Goal: Communication & Community: Answer question/provide support

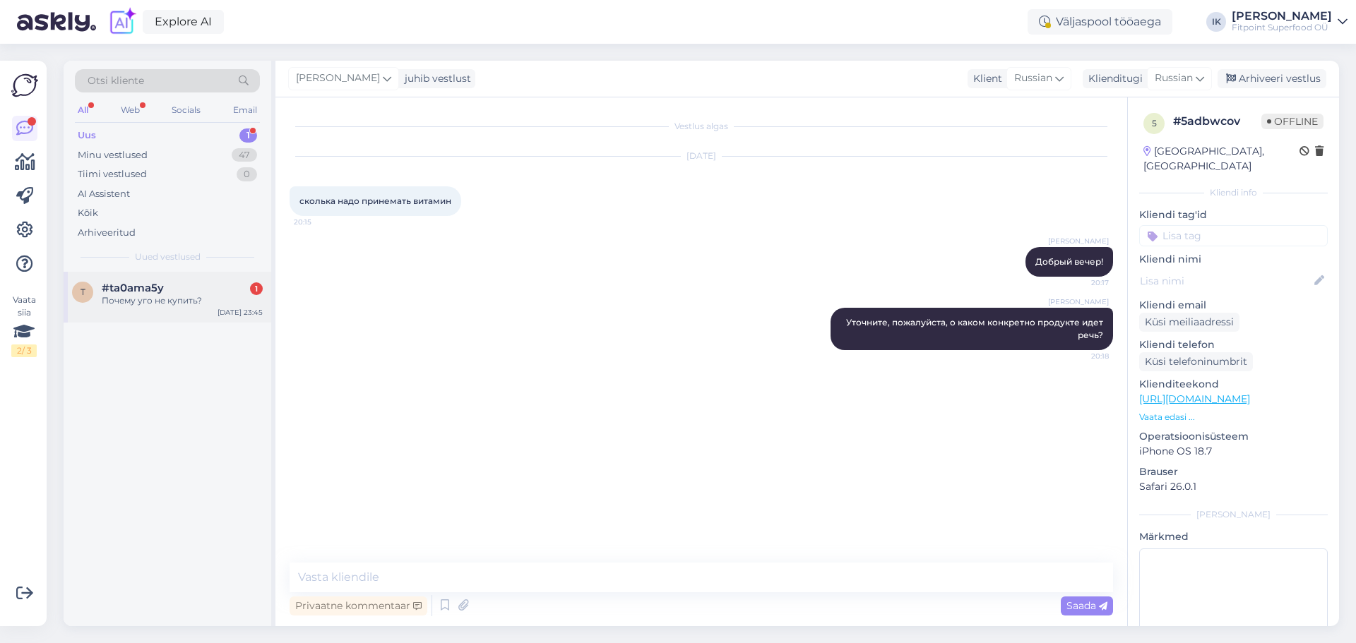
click at [202, 298] on div "Почему уго не купить?" at bounding box center [182, 300] width 161 height 13
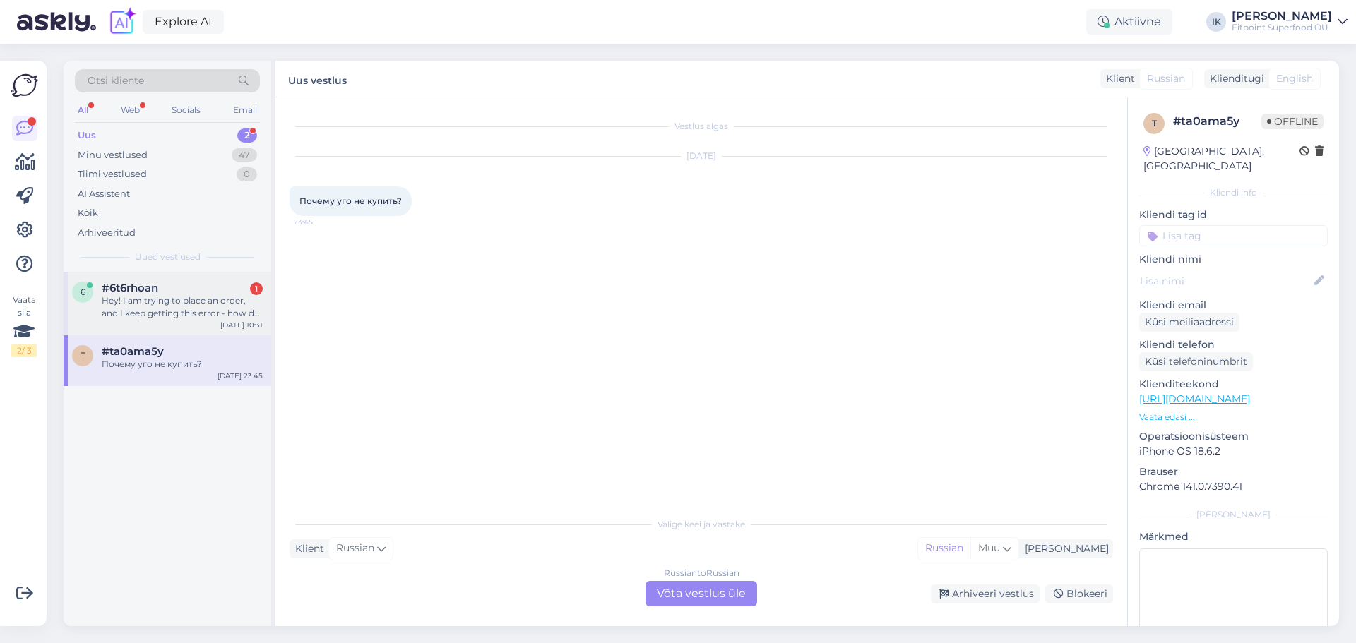
click at [140, 300] on div "Hey! I am trying to place an order, and I keep getting this error - how do I fi…" at bounding box center [182, 306] width 161 height 25
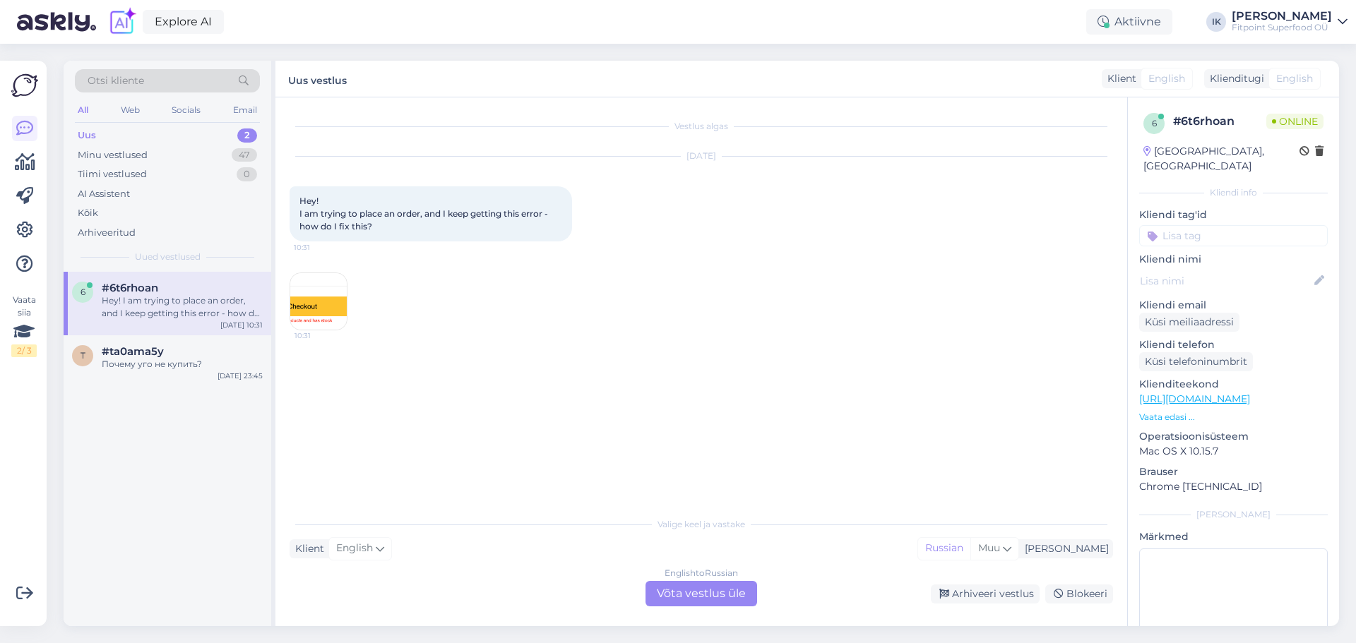
click at [671, 583] on div "English to Russian Võta vestlus üle" at bounding box center [701, 593] width 112 height 25
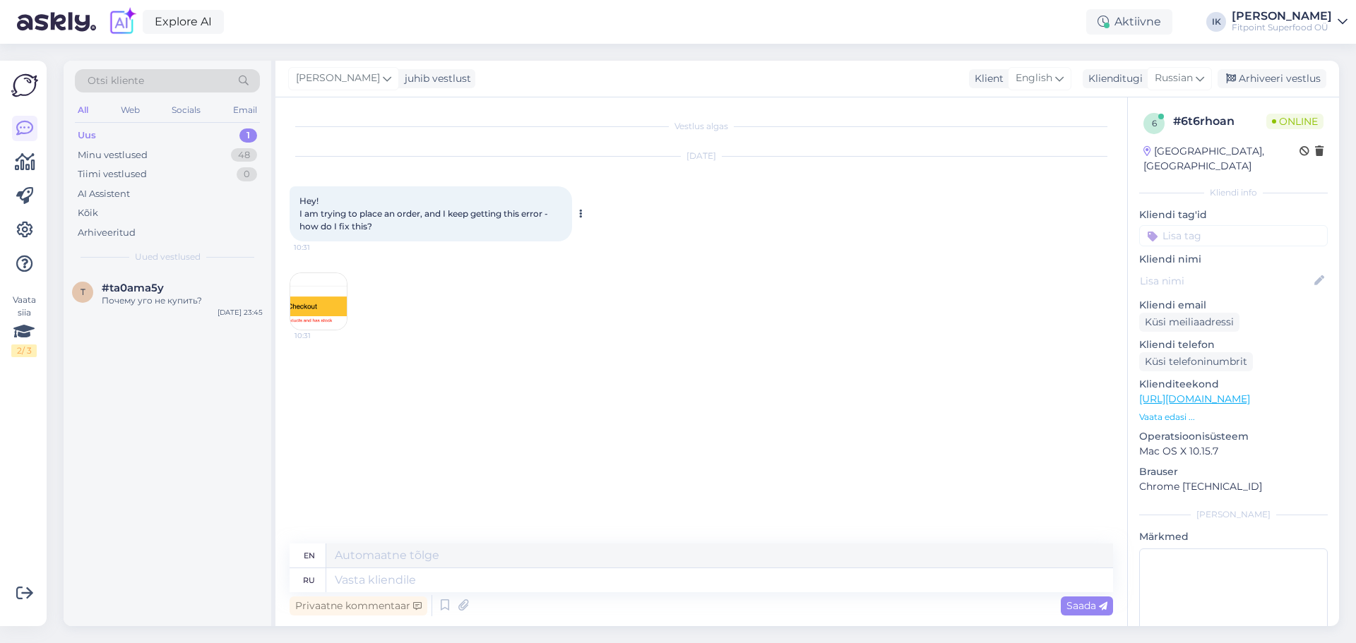
click at [579, 218] on icon at bounding box center [581, 214] width 4 height 8
click at [618, 246] on link "Show Russian translation" at bounding box center [646, 236] width 141 height 18
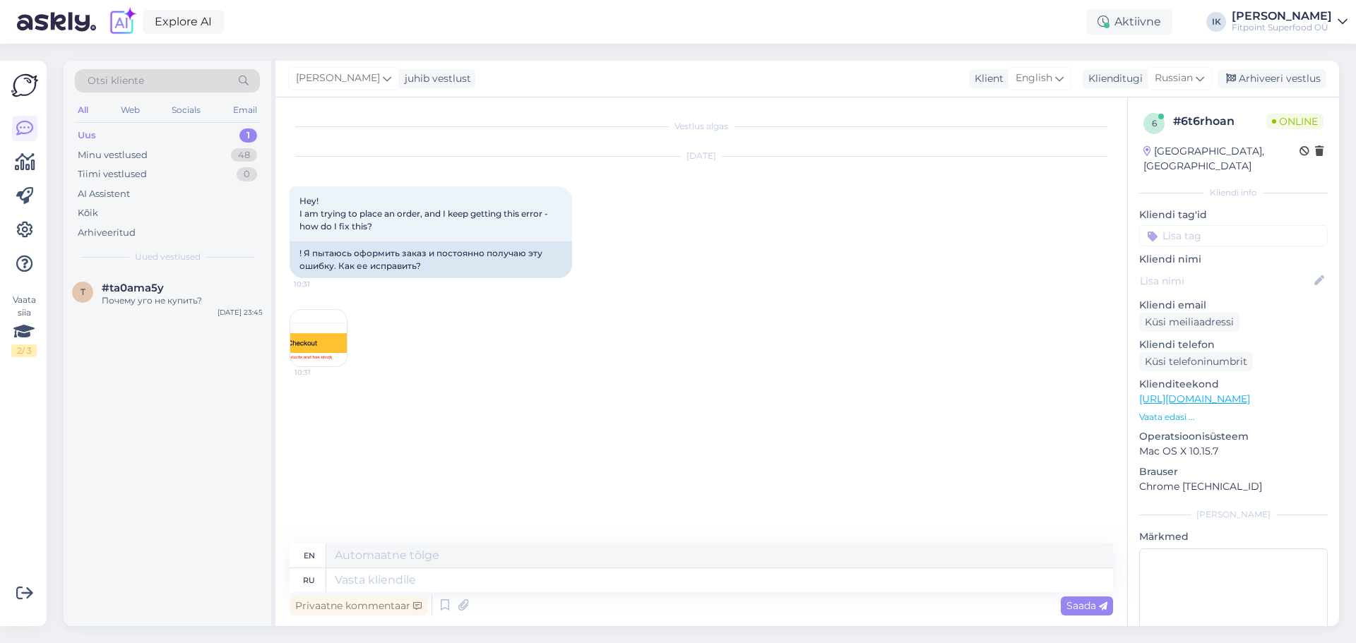
click at [319, 352] on img at bounding box center [318, 338] width 56 height 56
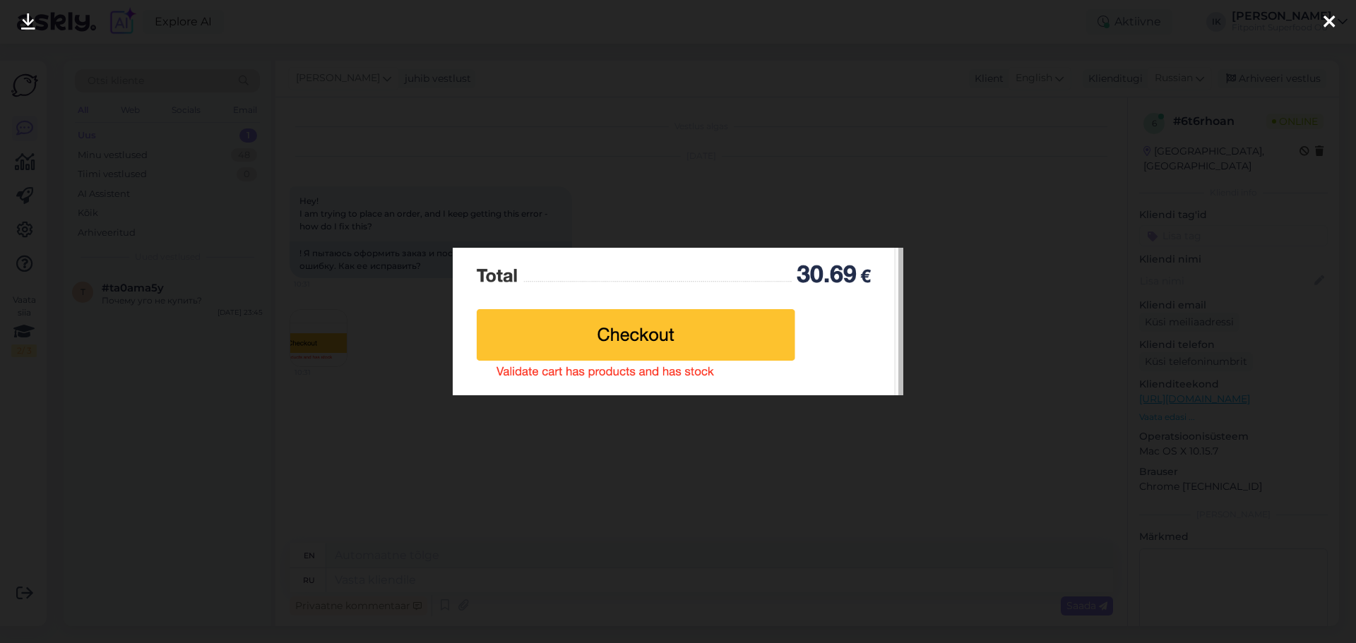
click at [1327, 17] on icon at bounding box center [1328, 22] width 11 height 18
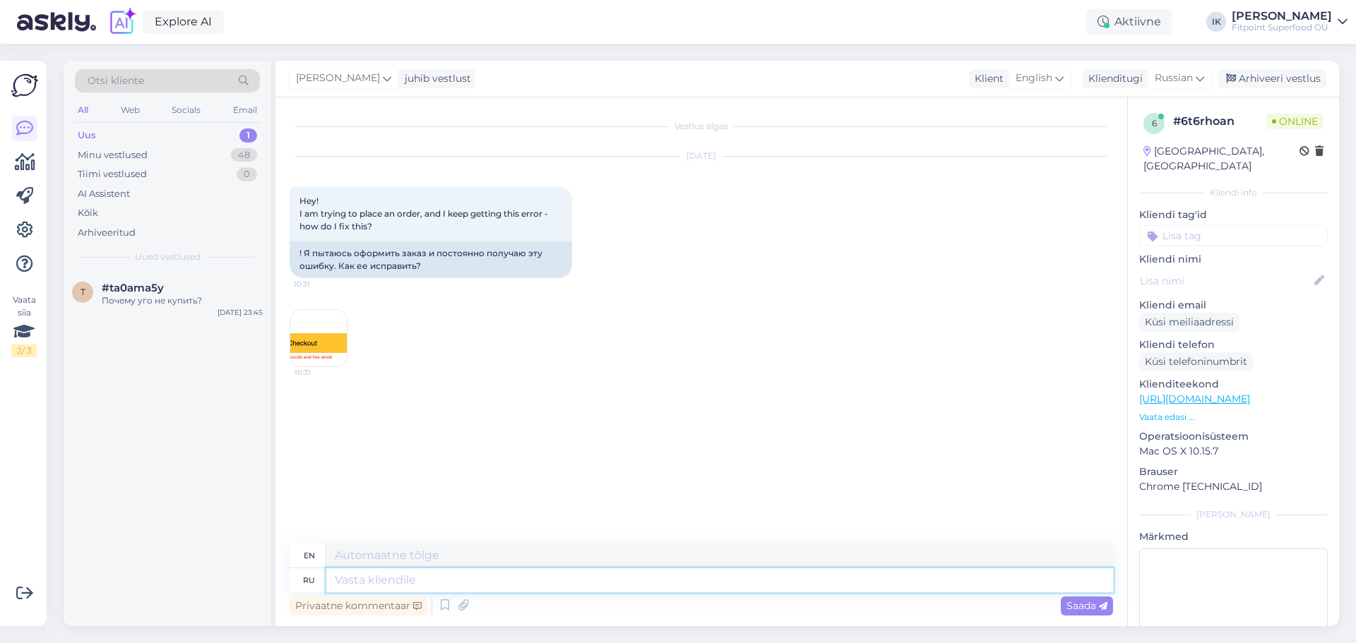
click at [388, 581] on textarea at bounding box center [719, 580] width 786 height 24
type textarea "При"
type textarea "Pr"
type textarea "Привет!"
type textarea "Hello!"
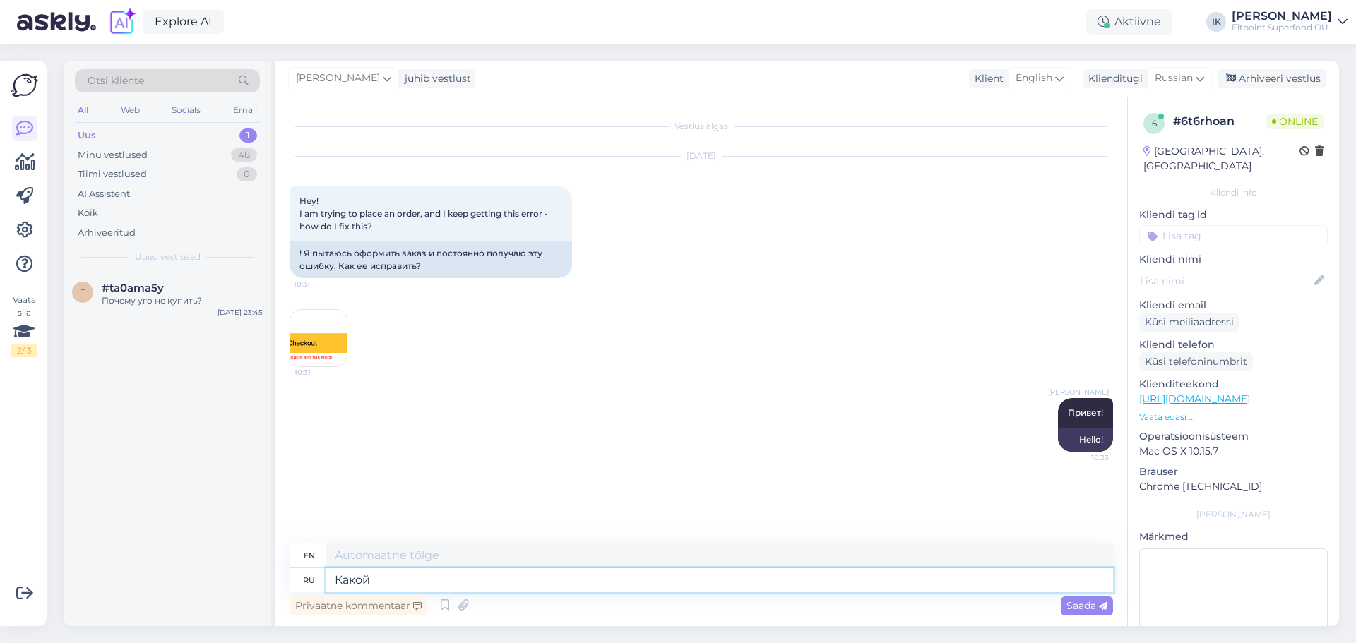
type textarea "Какой"
type textarea "Which"
type textarea "Какой то"
type textarea "Some kind of"
type textarea "Какой то продукт"
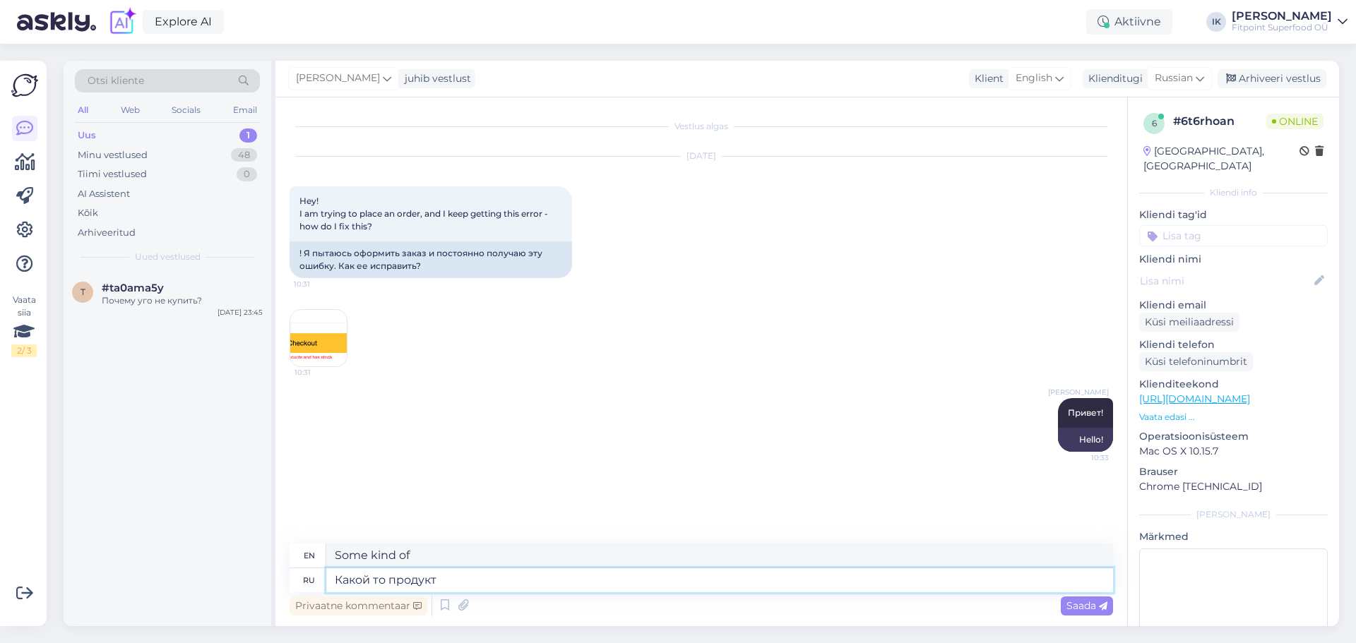
type textarea "Some product"
type textarea "Какой то продукт который"
type textarea "Some product that"
type textarea "Какой то продукт который лежит"
type textarea "Some product that is lying around"
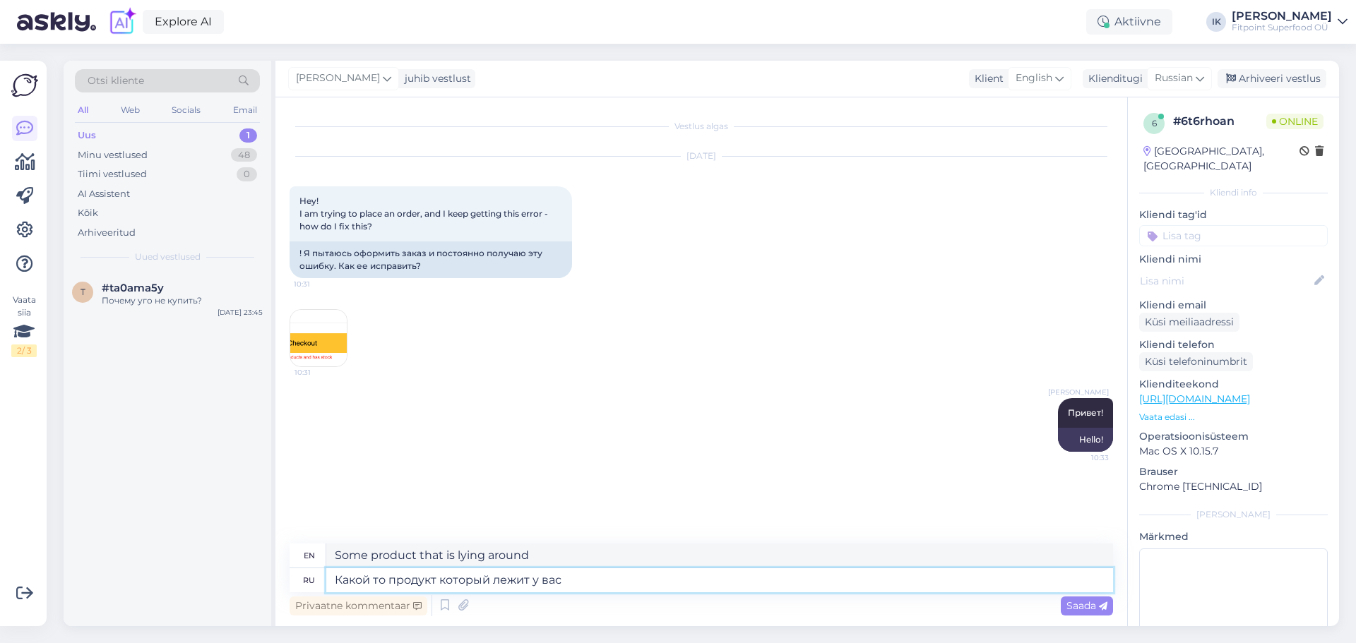
type textarea "Какой то продукт который лежит у вас в"
type textarea "Some product that you have"
type textarea "Какой то продукт который лежит у вас в"
type textarea "Some product that you have in your"
type textarea "Какой то продукт который лежит у вас в корзине"
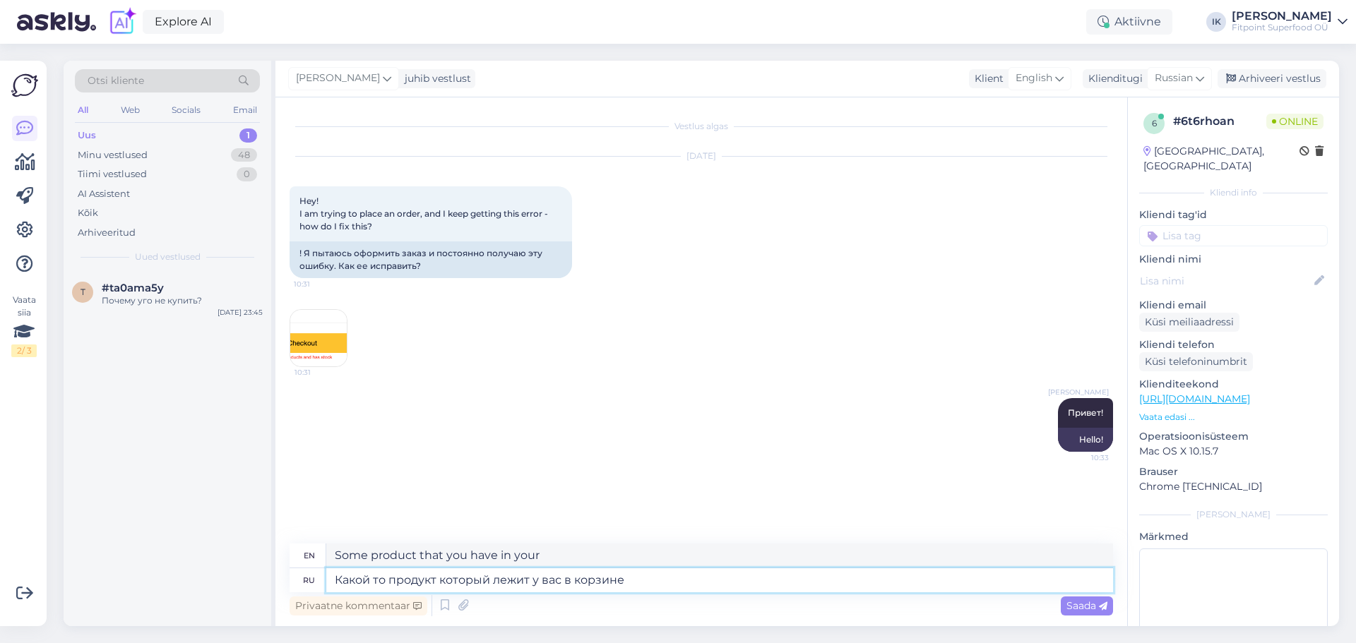
type textarea "Some product that is in your cart"
type textarea "Какой то продукт который лежит у вас в корзине уже"
type textarea "Some product that is already in your cart"
type textarea "Какой то продукт который лежит у вас в корзине уже куплен"
type textarea "Some product that is in your cart has already been purchased."
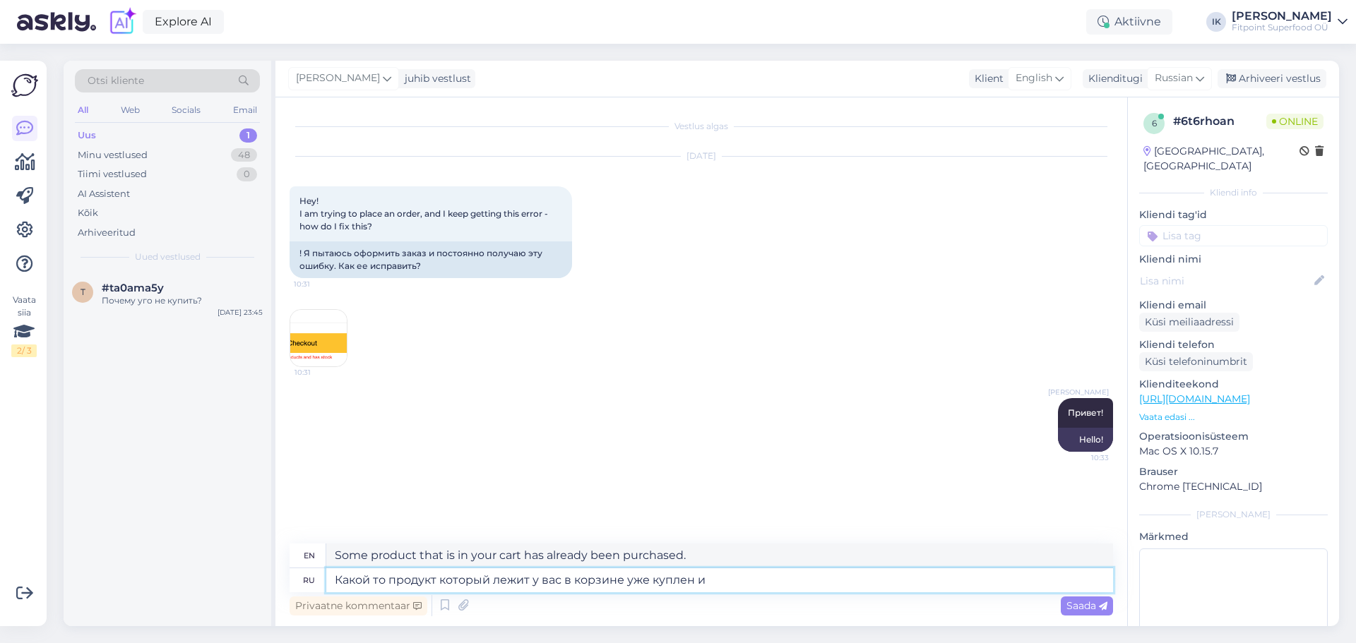
type textarea "Какой то продукт который лежит у вас в корзине уже куплен и"
type textarea "Some product that is in your cart has already been purchased and"
type textarea "Какой то продукт который лежит у вас в корзине уже куплен и его"
type textarea "Some product that is in your cart has already been purchased and it"
type textarea "Какой то продукт который лежит у вас в корзине уже куплен и его нет"
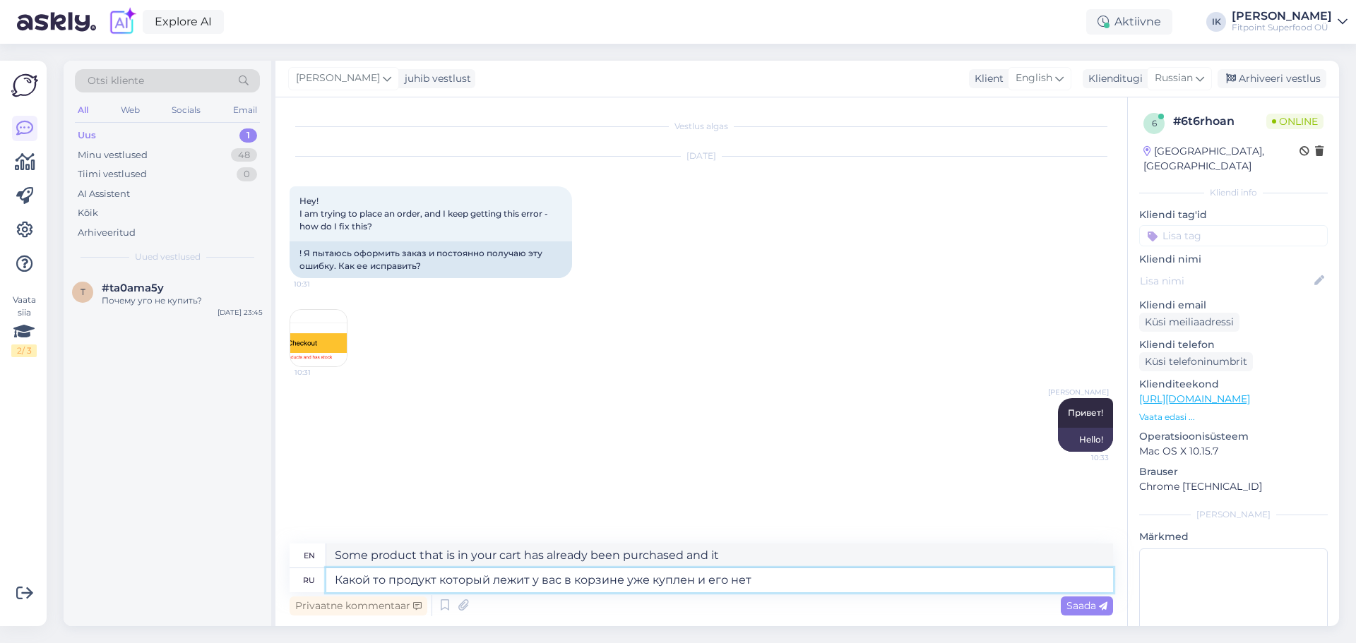
type textarea "Some product that is in your cart has already been purchased and is not availab…"
type textarea "Какой то продукт который лежит у вас в корзине уже куплен и его нет в"
type textarea "Some product that is in your cart has already been purchased and is not availab…"
type textarea "Какой то продукт который лежит у вас в корзине уже куплен и его нет в нал"
type textarea "Some product that is in your cart has already been purchased and is not availab…"
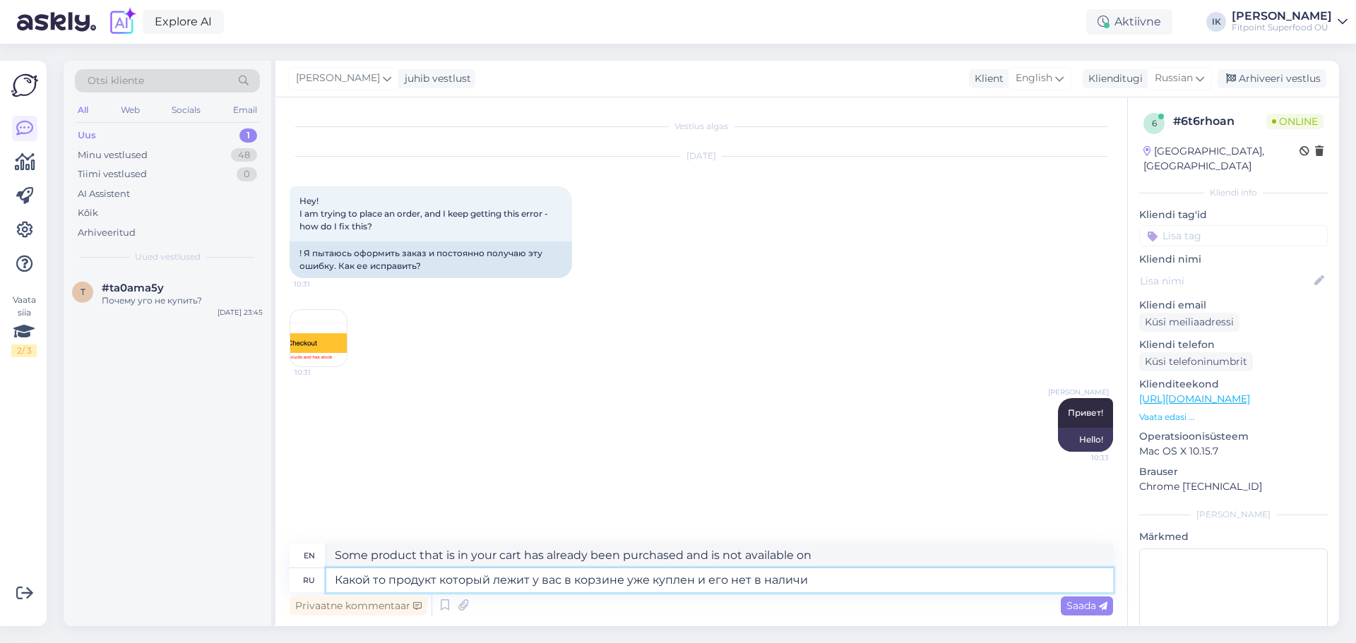
type textarea "Какой то продукт который лежит у вас в корзине уже куплен и его нет в наличии"
type textarea "Some product that is in your cart has already been purchased and is out of stoc…"
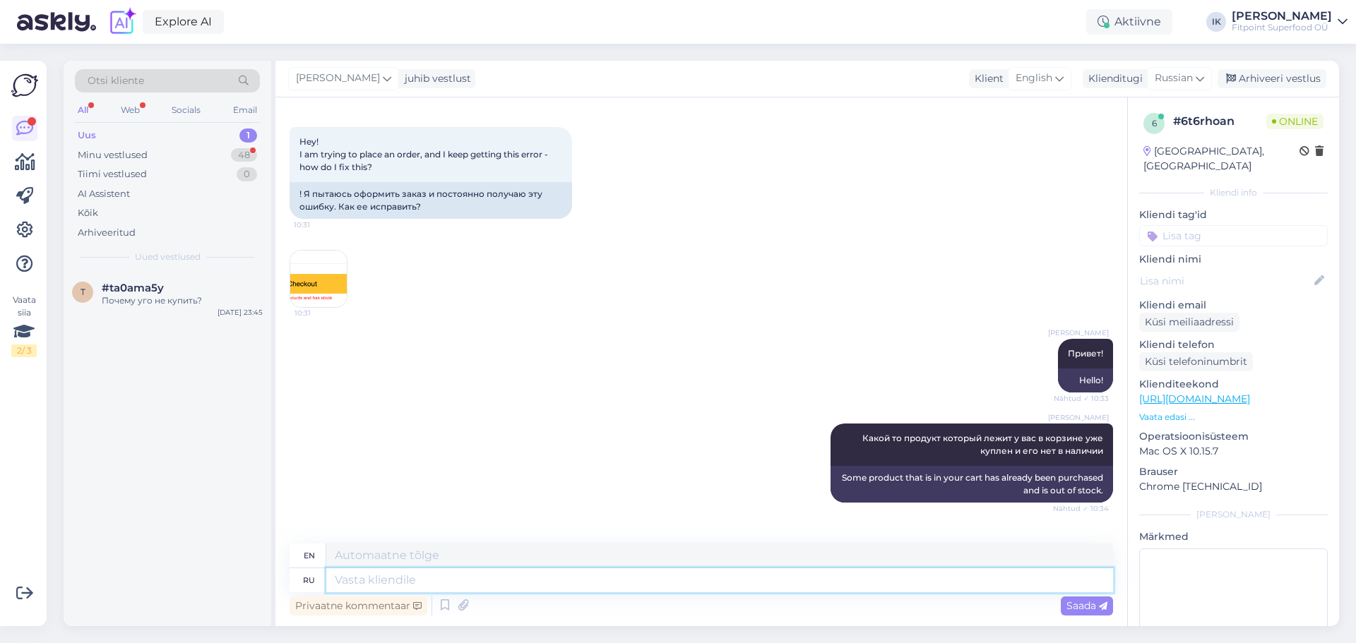
scroll to position [144, 0]
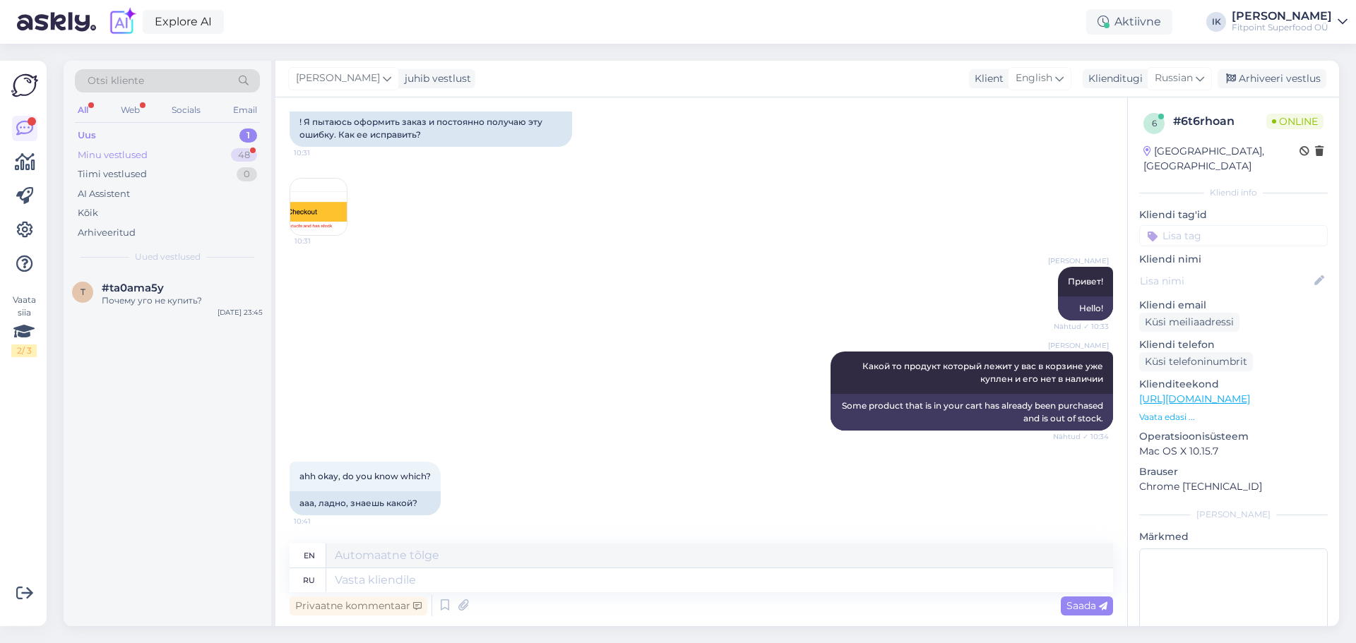
click at [187, 148] on div "Minu vestlused 48" at bounding box center [167, 155] width 185 height 20
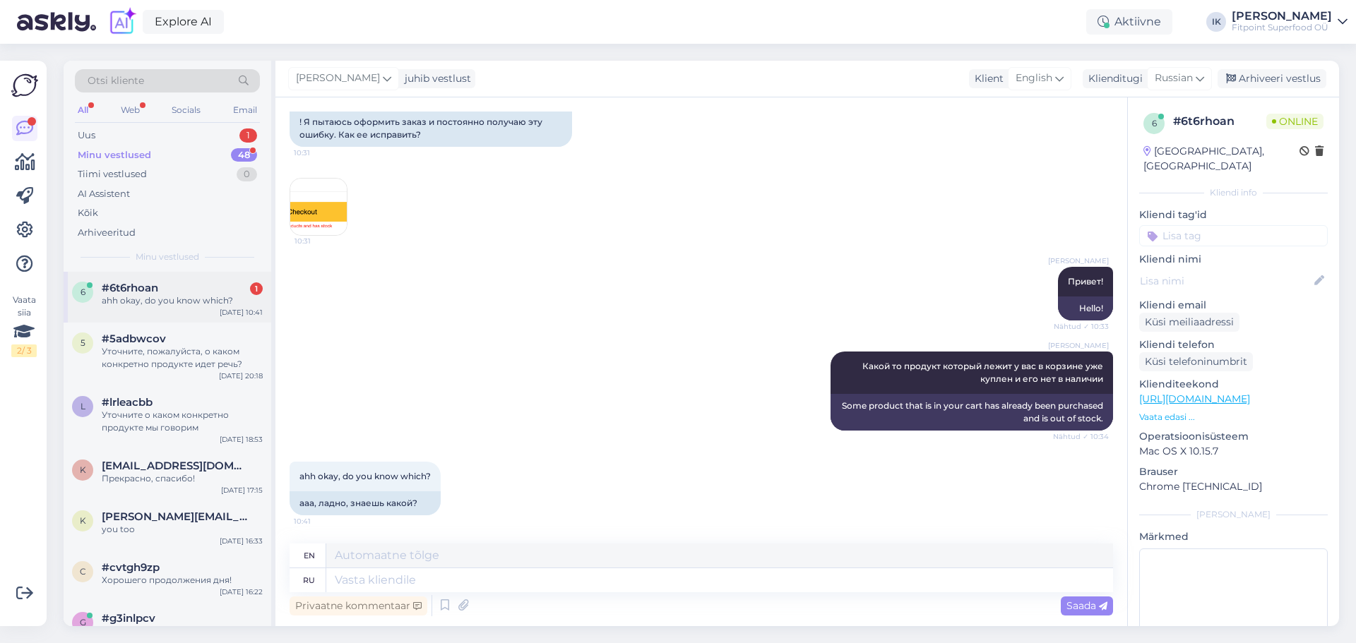
click at [157, 303] on div "ahh okay, do you know which?" at bounding box center [182, 300] width 161 height 13
click at [363, 587] on textarea at bounding box center [719, 580] width 786 height 24
type textarea "[PERSON_NAME]"
type textarea "TO"
type textarea "К сожалению,"
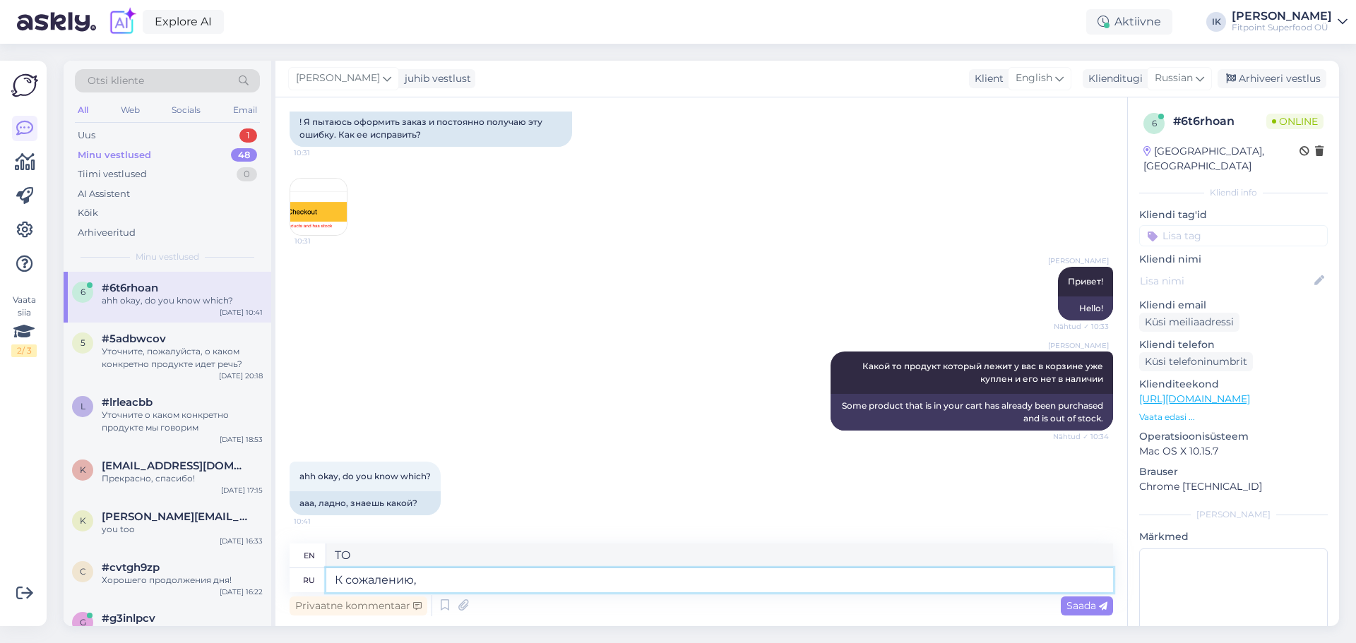
type textarea "Unfortunately,"
type textarea "К сожалению, нет"
type textarea "Unfortunately no"
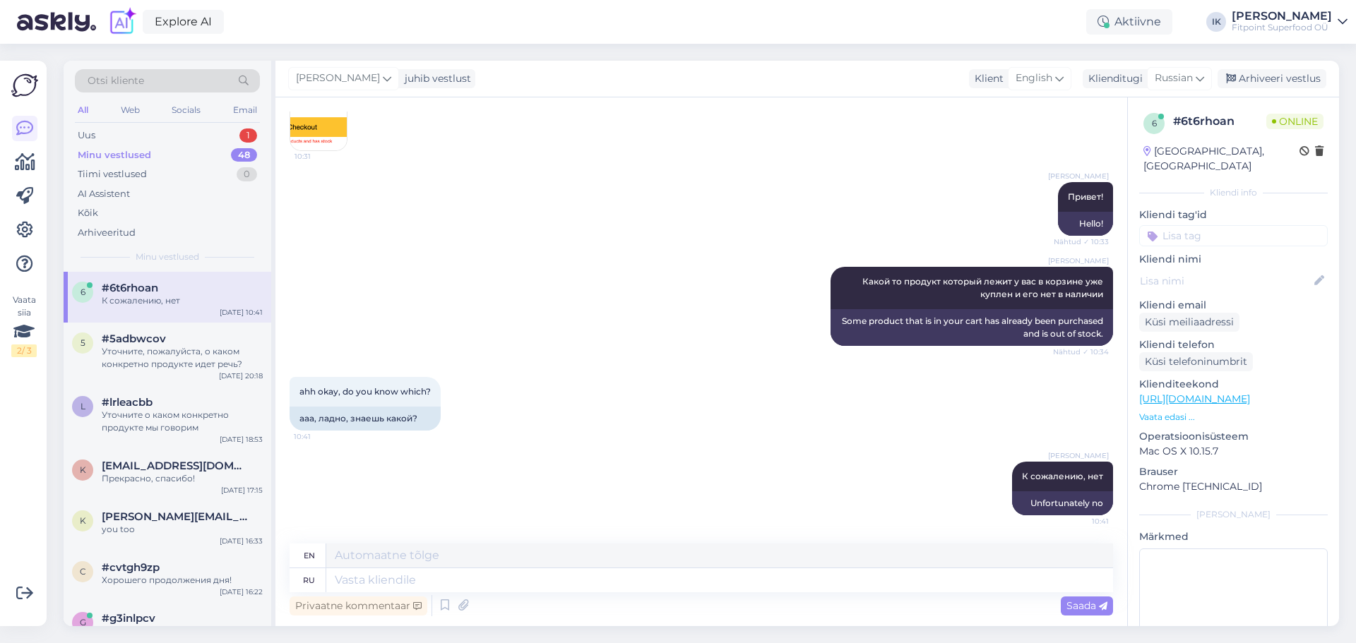
click at [128, 145] on div "Minu vestlused 48" at bounding box center [167, 155] width 185 height 20
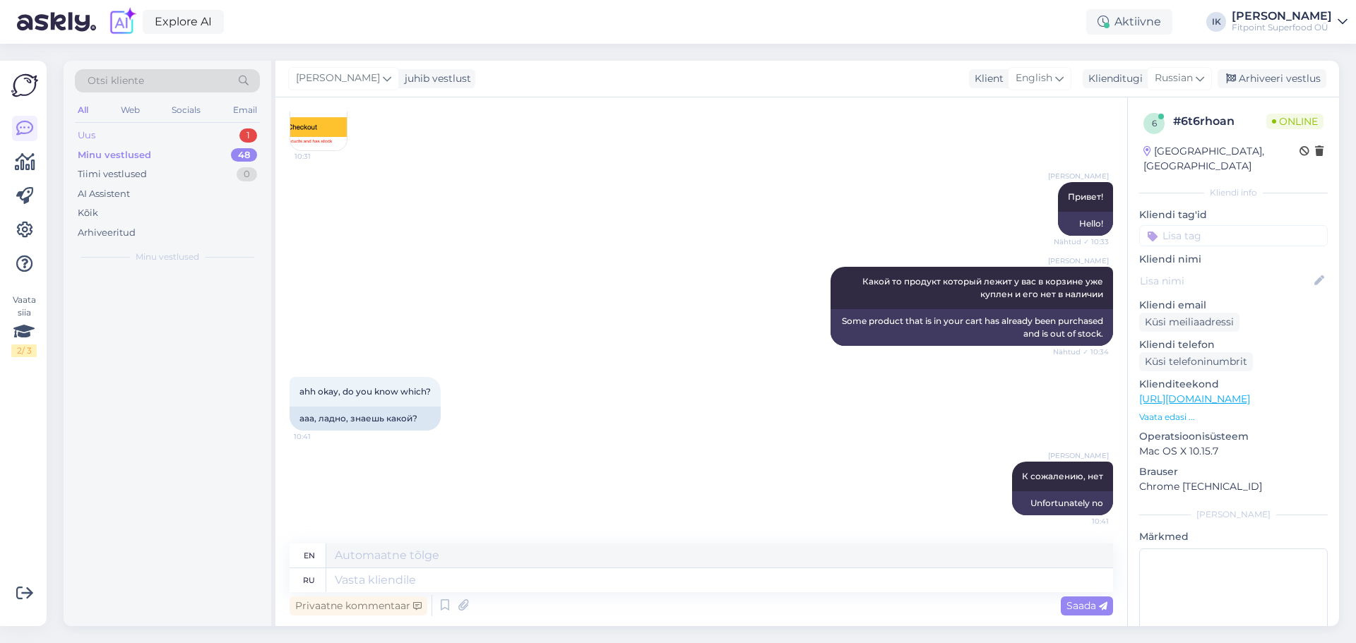
click at [124, 136] on div "Uus 1" at bounding box center [167, 136] width 185 height 20
click at [171, 303] on div "Почему уго не купить?" at bounding box center [182, 300] width 161 height 13
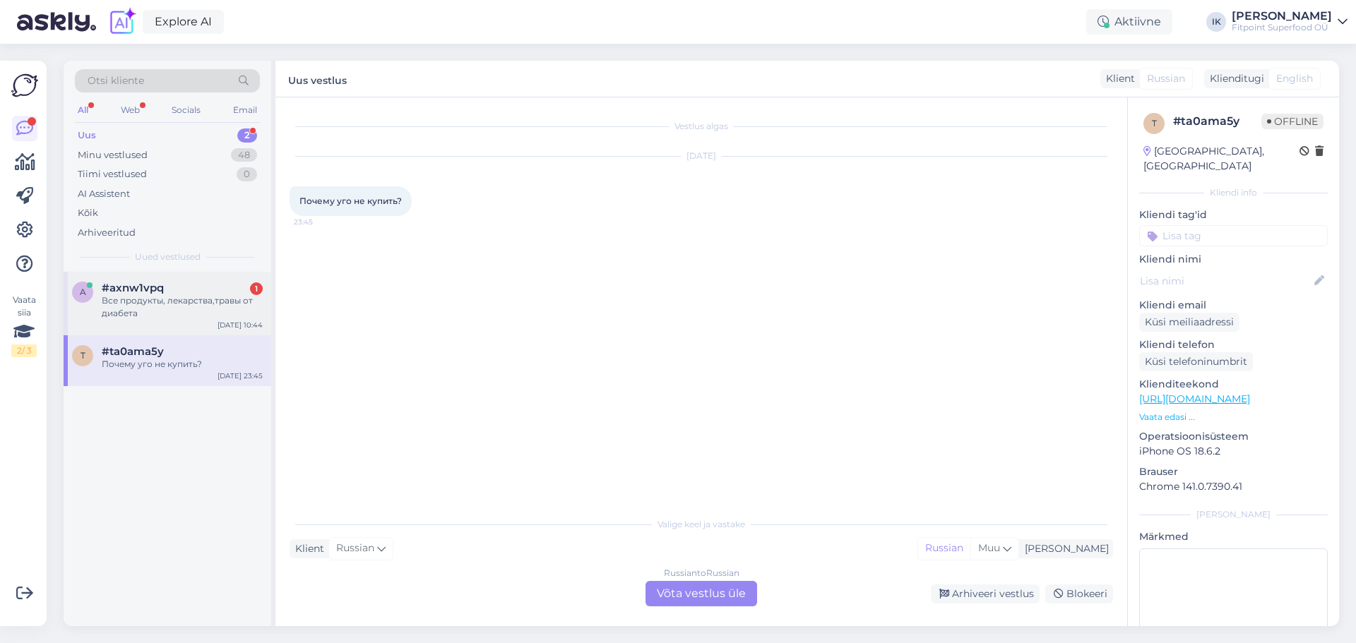
click at [167, 296] on div "Все продукты, лекарства,травы от диабета" at bounding box center [182, 306] width 161 height 25
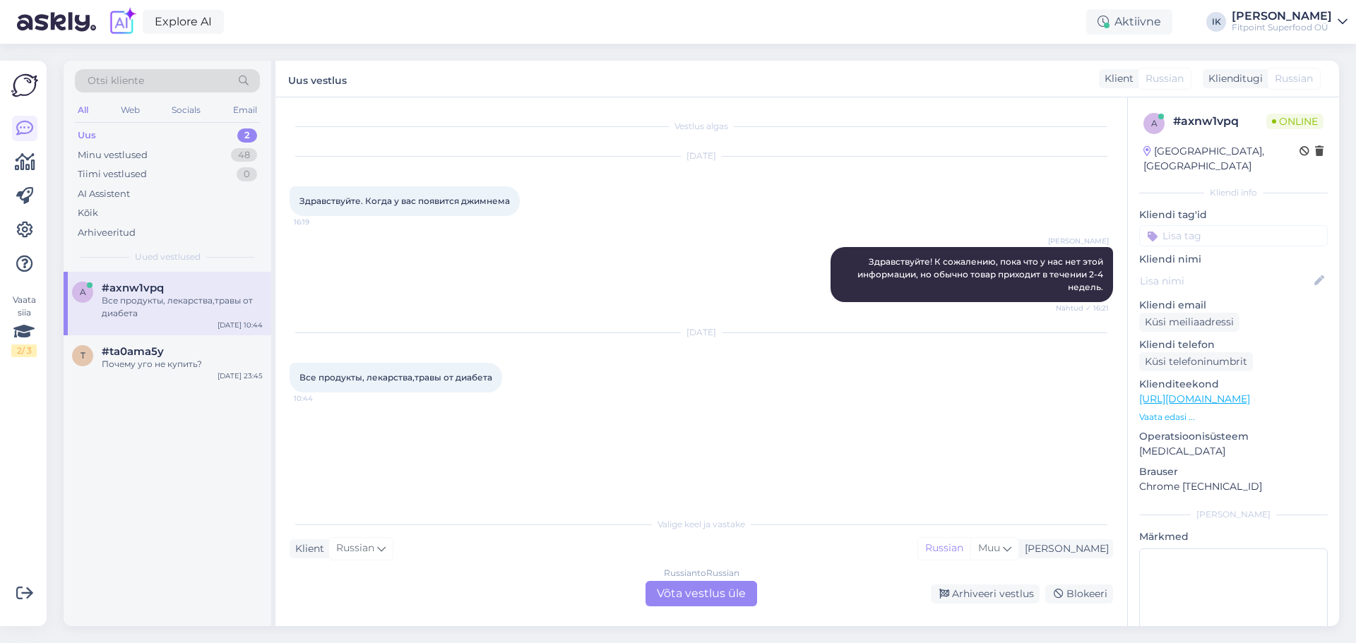
click at [698, 593] on div "Russian to Russian Võta vestlus üle" at bounding box center [701, 593] width 112 height 25
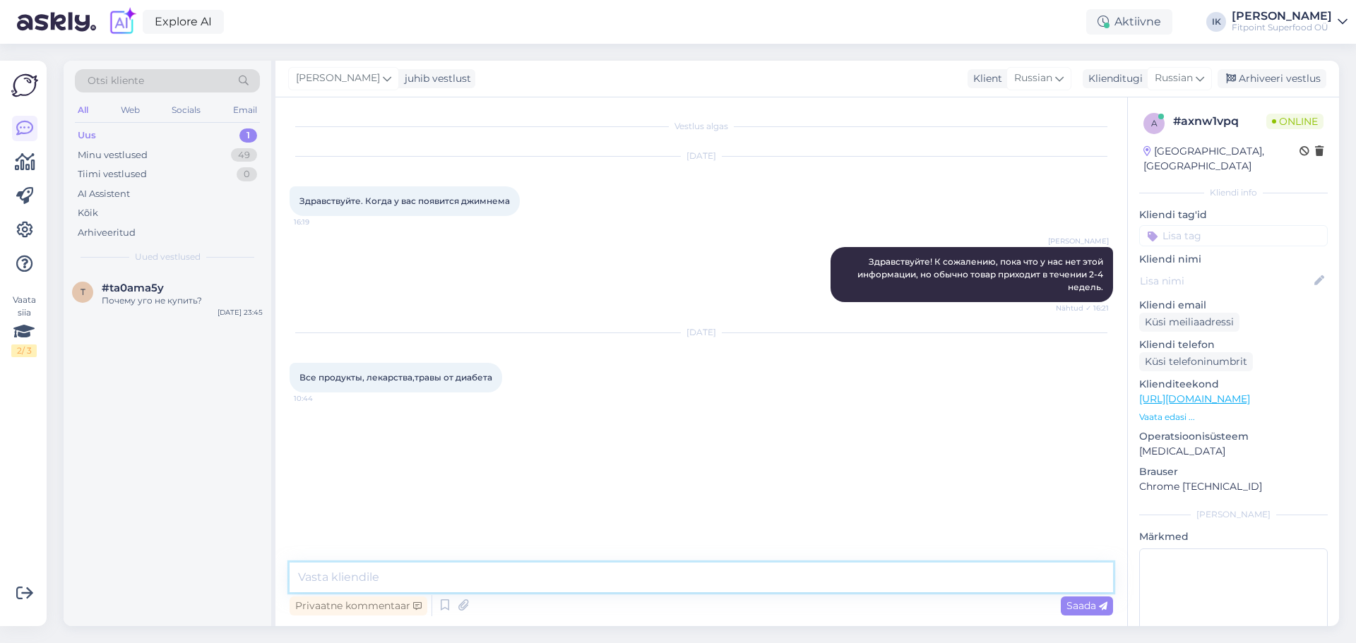
click at [345, 582] on textarea at bounding box center [700, 578] width 823 height 30
type textarea "Добро утро!"
type textarea "Поясните вопрос, пожалуйста"
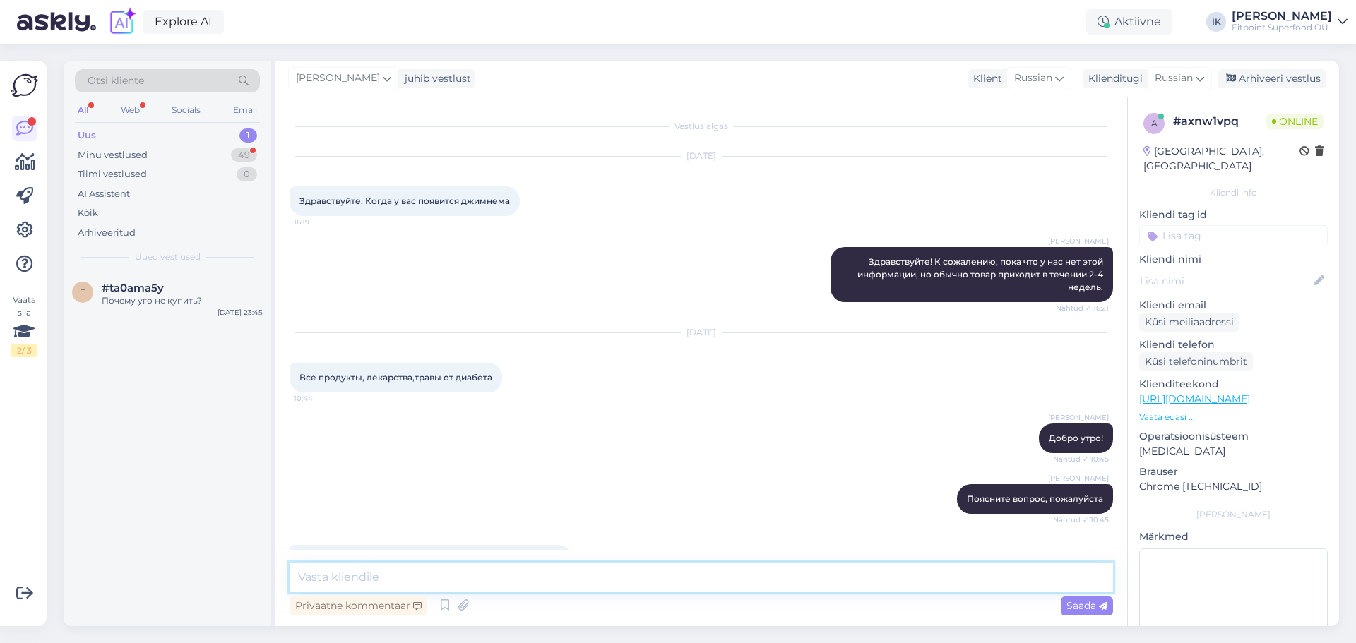
scroll to position [53, 0]
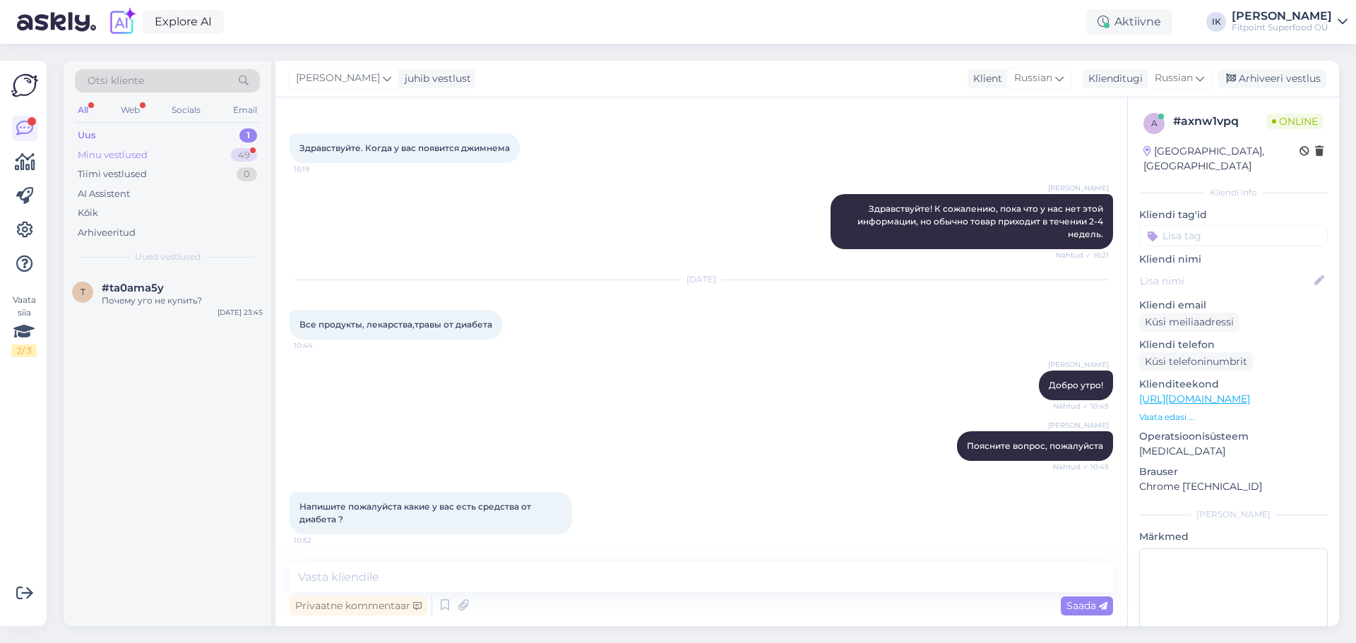
click at [155, 152] on div "Minu vestlused 49" at bounding box center [167, 155] width 185 height 20
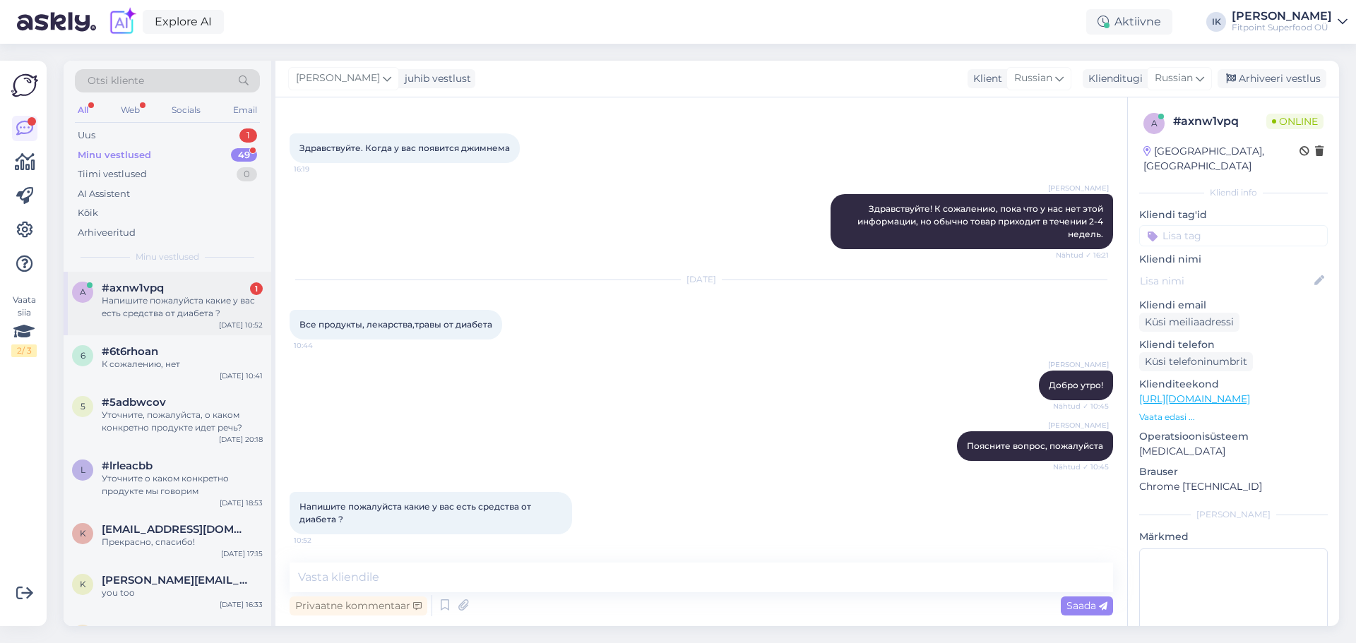
click at [191, 299] on div "Напишите пожалуйста какие у вас есть средства от диабета ?" at bounding box center [182, 306] width 161 height 25
click at [362, 578] on textarea at bounding box center [700, 578] width 823 height 30
type textarea "[PERSON_NAME]"
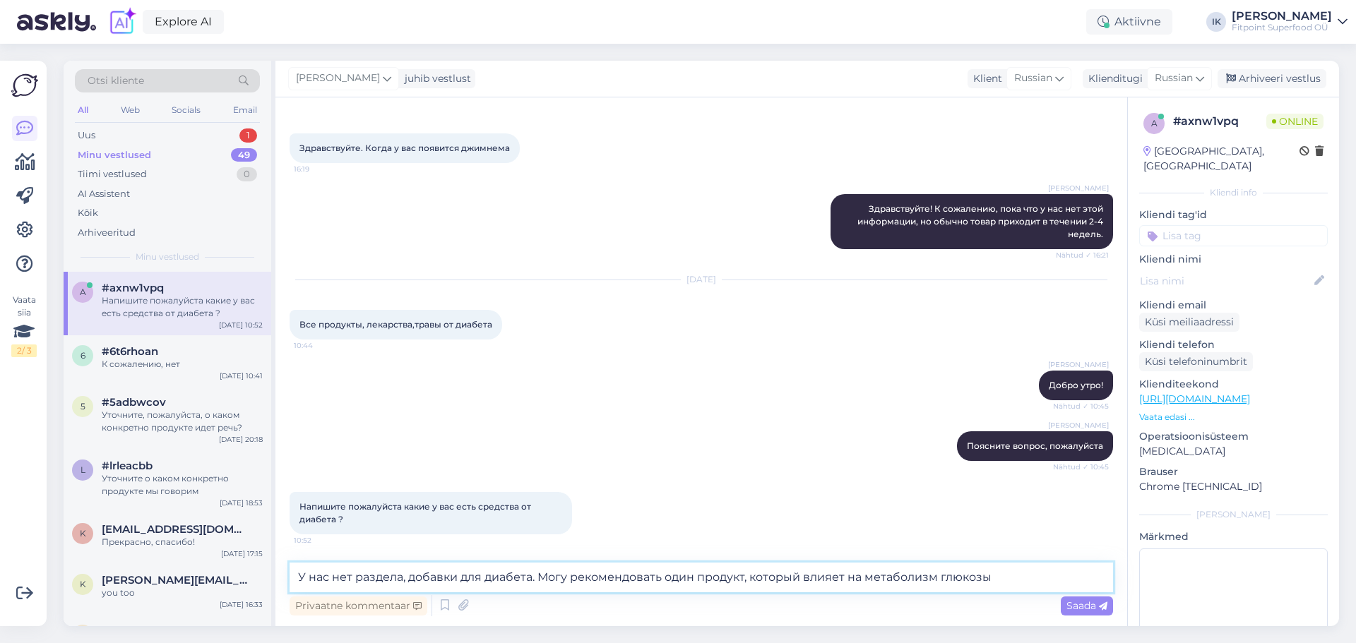
paste textarea "[URL][DOMAIN_NAME]"
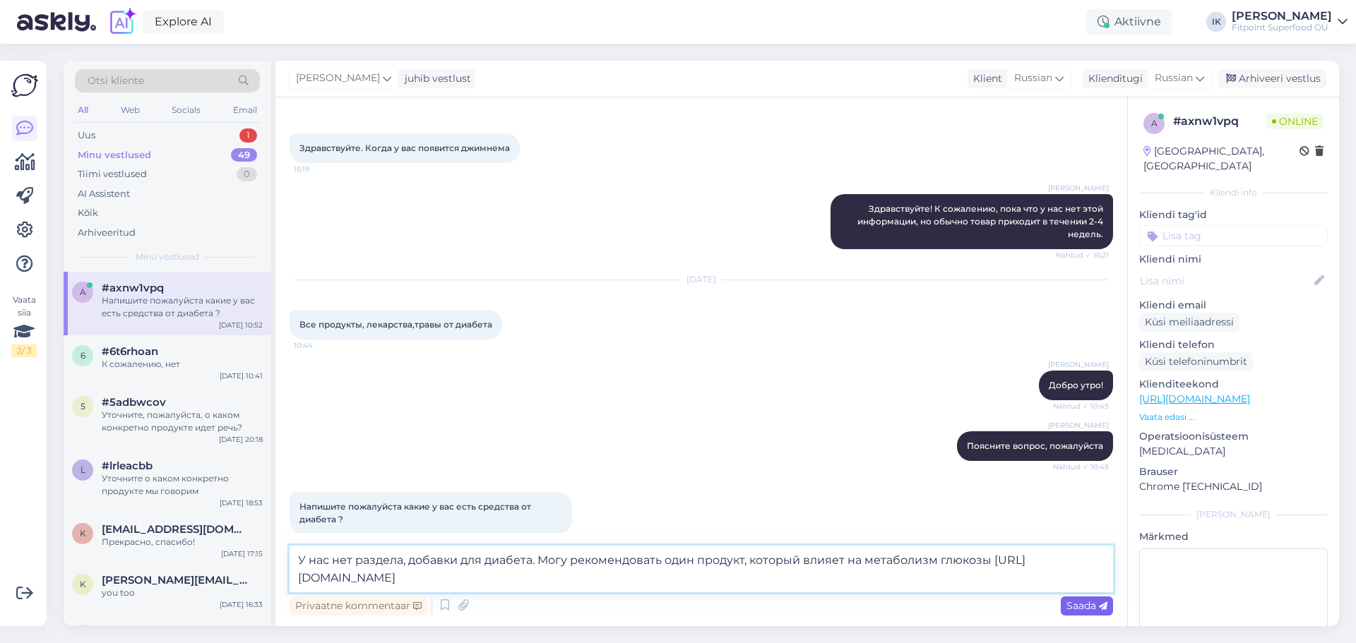
type textarea "У нас нет раздела, добавки для диабета. Могу рекомендовать один продукт, которы…"
click at [1083, 601] on span "Saada" at bounding box center [1086, 605] width 41 height 13
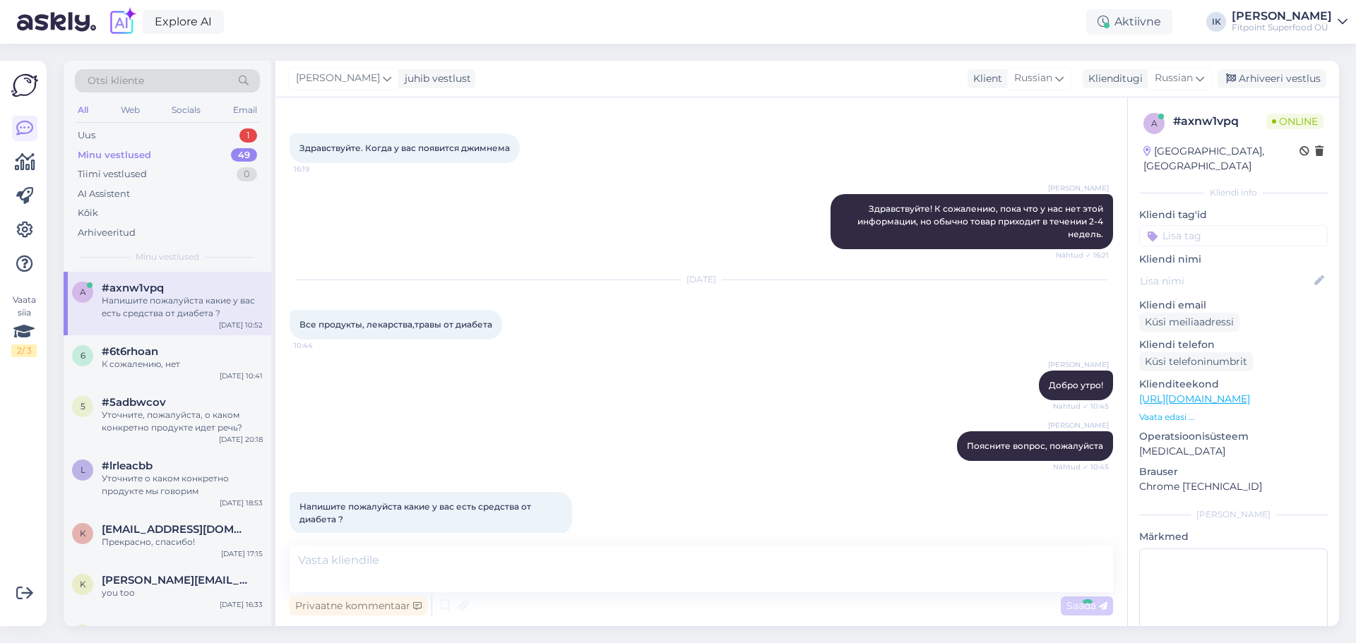
scroll to position [139, 0]
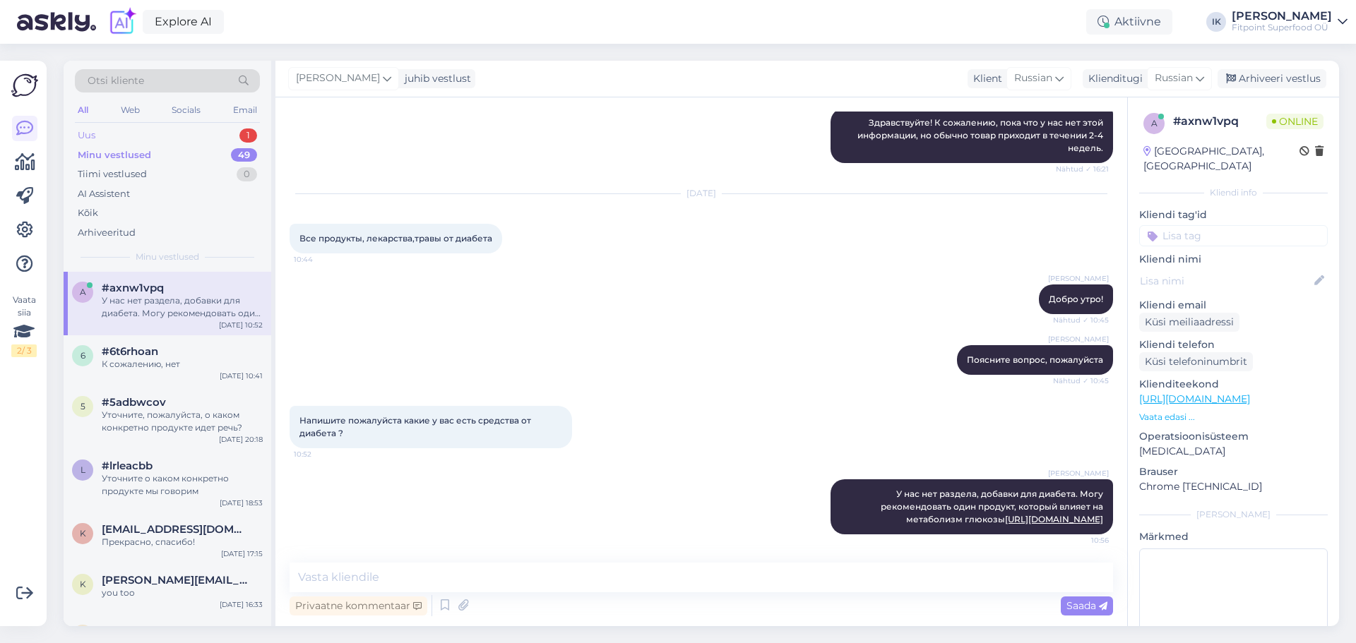
click at [126, 138] on div "Uus 1" at bounding box center [167, 136] width 185 height 20
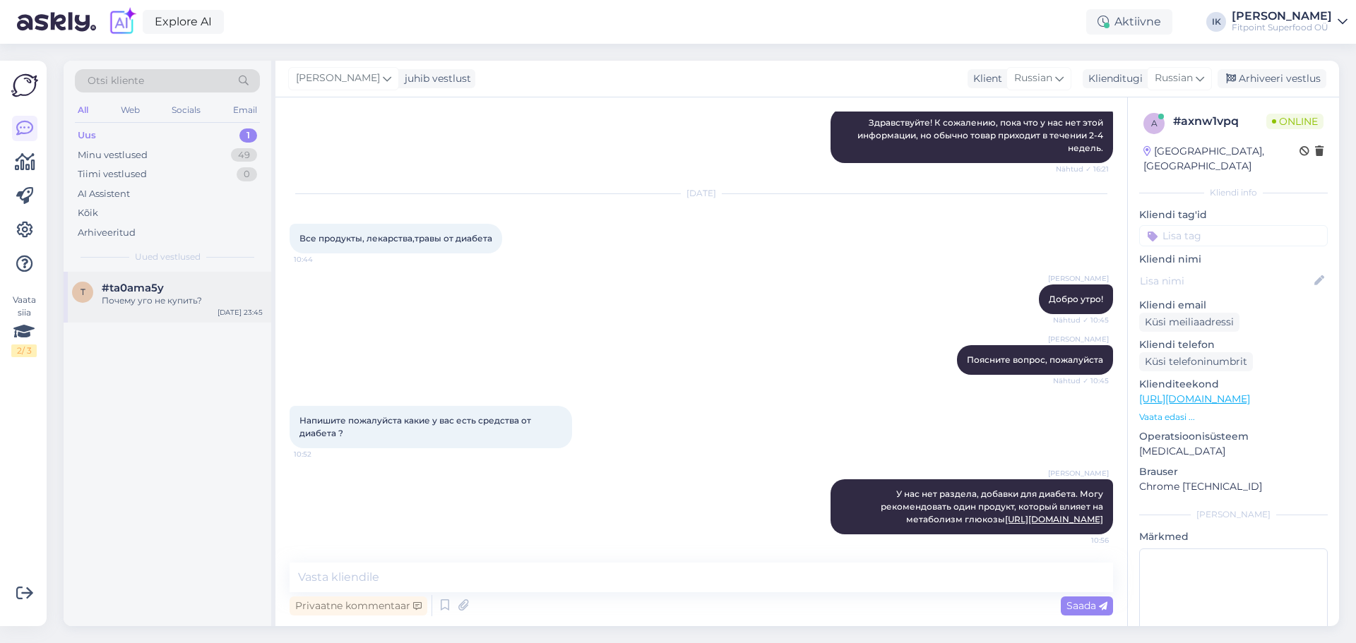
click at [184, 301] on div "Почему уго не купить?" at bounding box center [182, 300] width 161 height 13
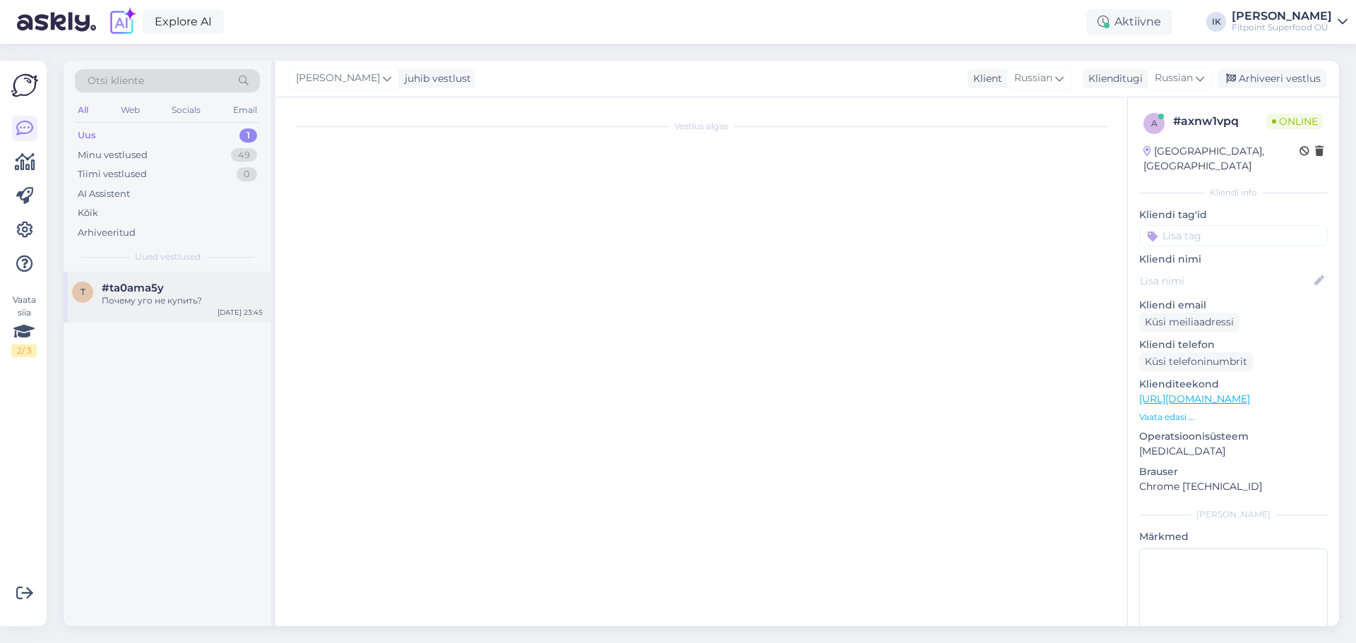
scroll to position [0, 0]
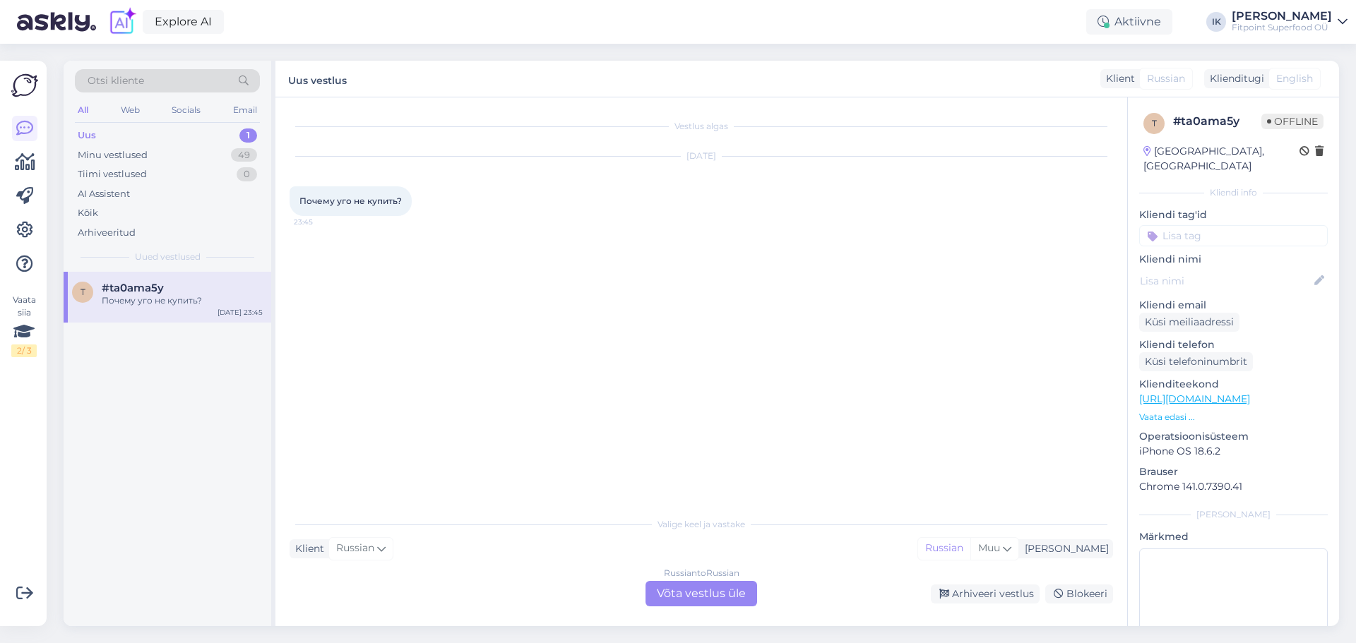
click at [678, 584] on div "Russian to Russian Võta vestlus üle" at bounding box center [701, 593] width 112 height 25
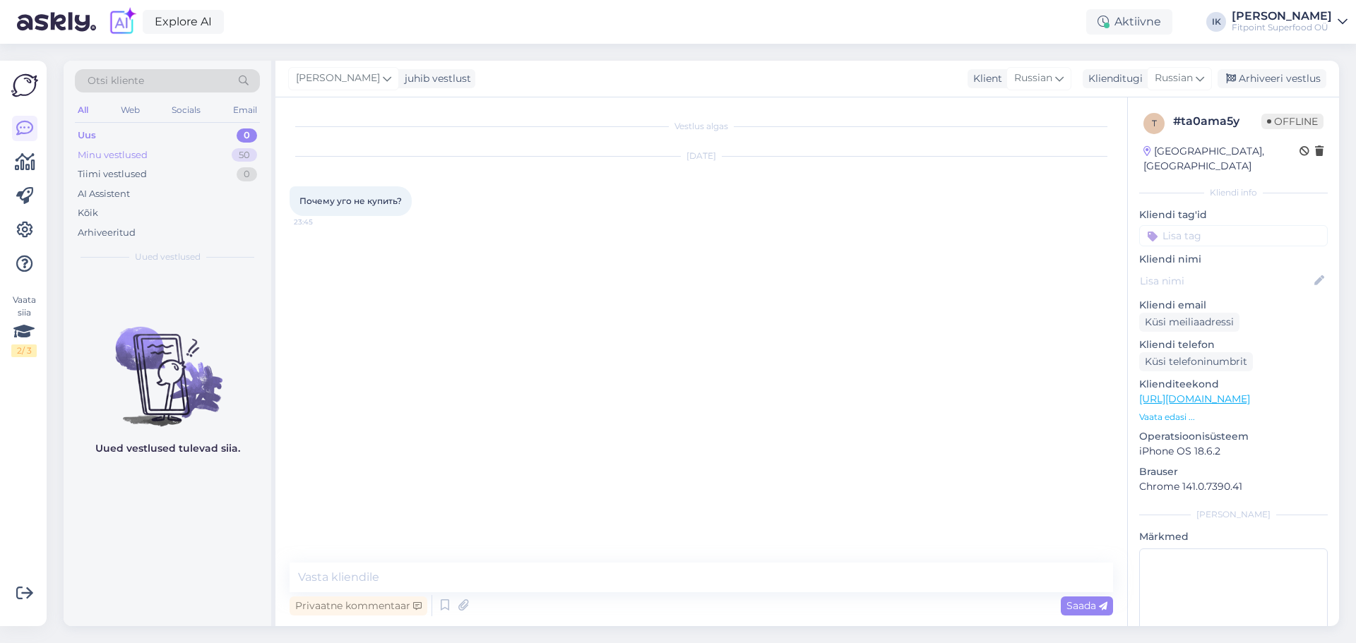
click at [126, 147] on div "Minu vestlused 50" at bounding box center [167, 155] width 185 height 20
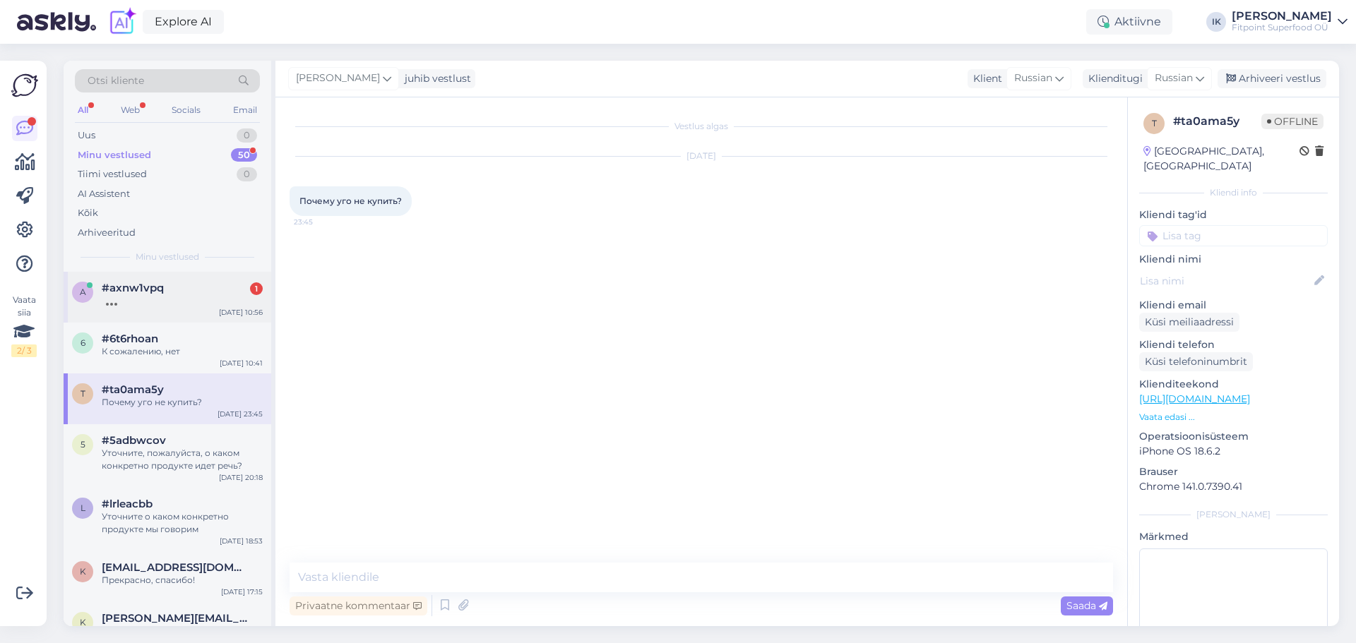
click at [203, 284] on div "#axnw1vpq 1" at bounding box center [182, 288] width 161 height 13
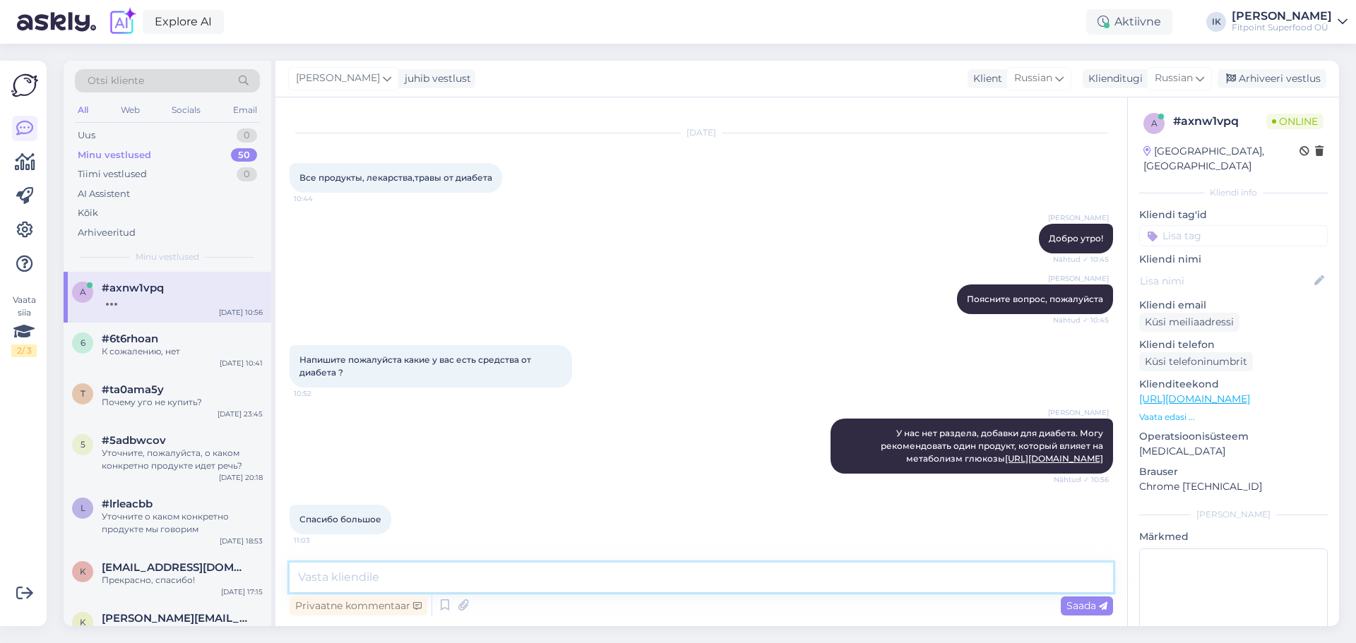
click at [367, 579] on textarea at bounding box center [700, 578] width 823 height 30
type textarea "Хорошего дня!"
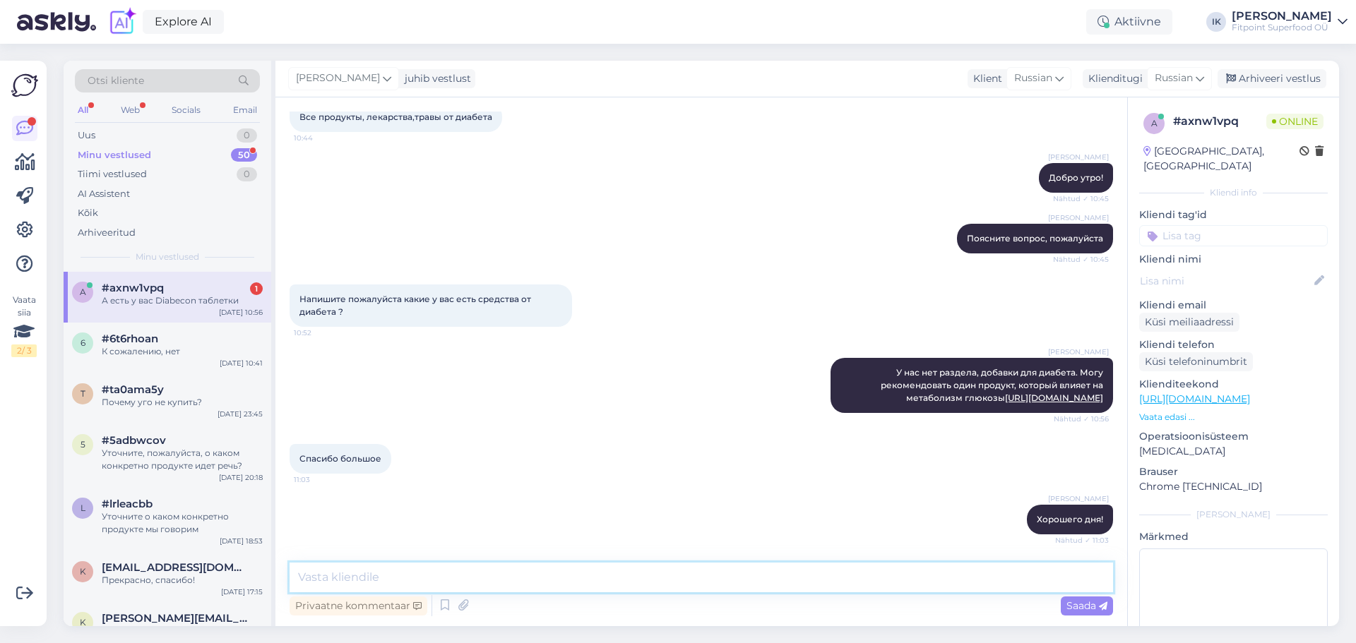
scroll to position [321, 0]
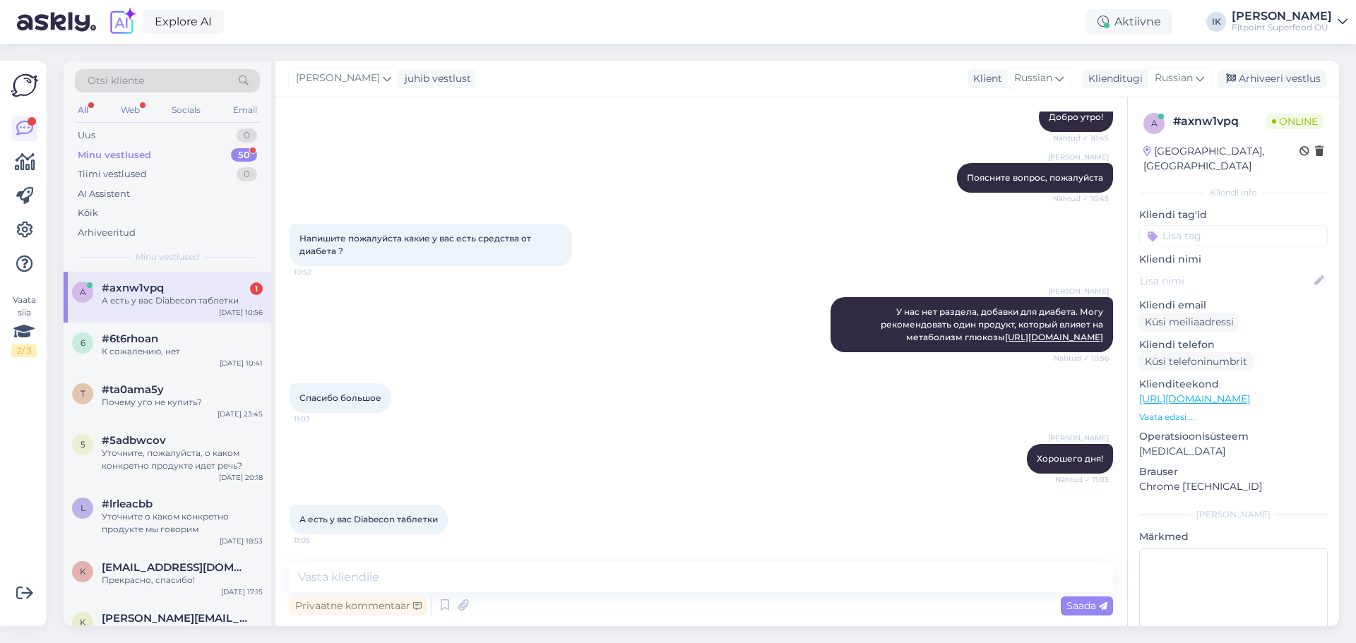
click at [224, 285] on div "#axnw1vpq 1" at bounding box center [182, 288] width 161 height 13
click at [390, 577] on textarea at bounding box center [700, 578] width 823 height 30
drag, startPoint x: 396, startPoint y: 521, endPoint x: 357, endPoint y: 525, distance: 39.7
click at [357, 525] on div "А есть у вас Diabecon таблетки 11:05" at bounding box center [368, 520] width 158 height 30
copy span "Diabecon"
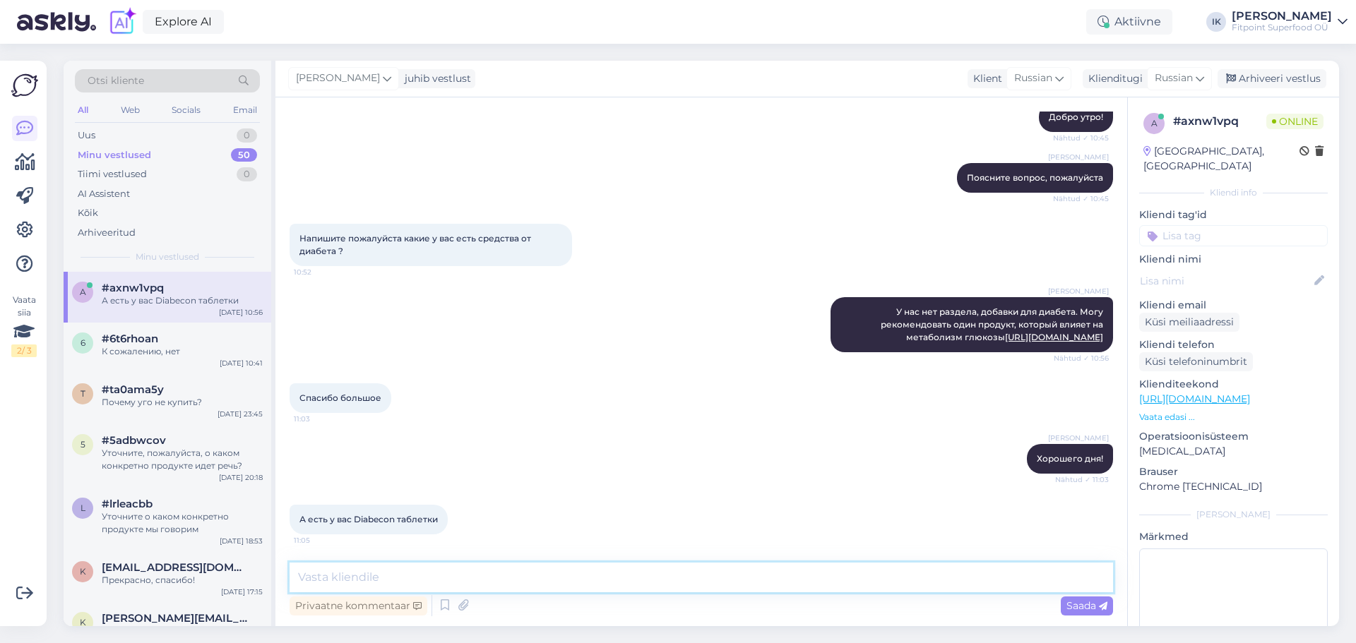
click at [400, 573] on textarea at bounding box center [700, 578] width 823 height 30
type textarea "Такого продукта у нас нет"
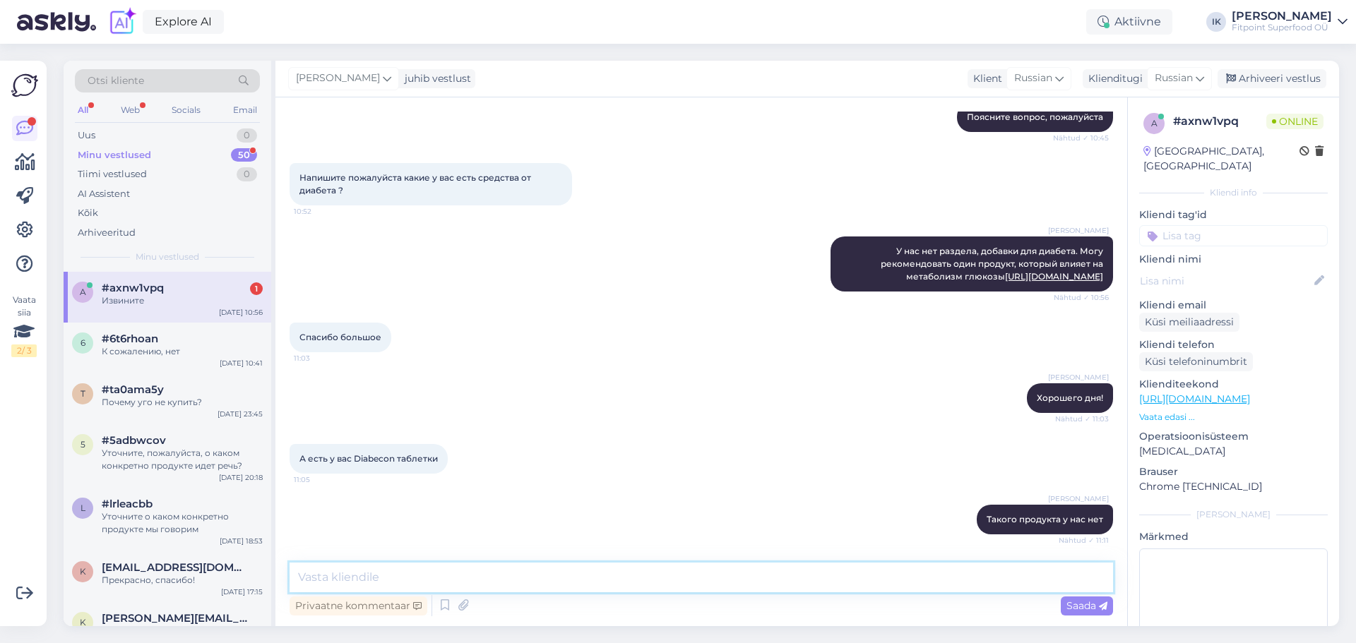
scroll to position [443, 0]
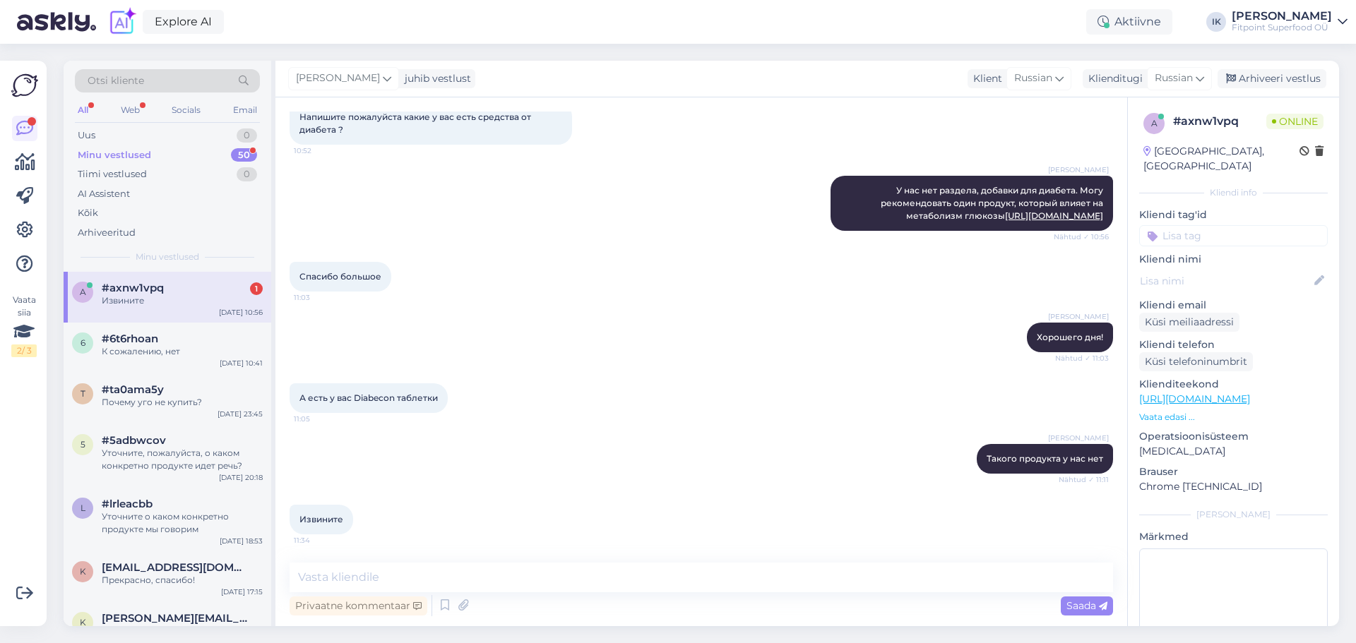
click at [178, 291] on div "#axnw1vpq 1" at bounding box center [182, 288] width 161 height 13
